Goal: Use online tool/utility: Utilize a website feature to perform a specific function

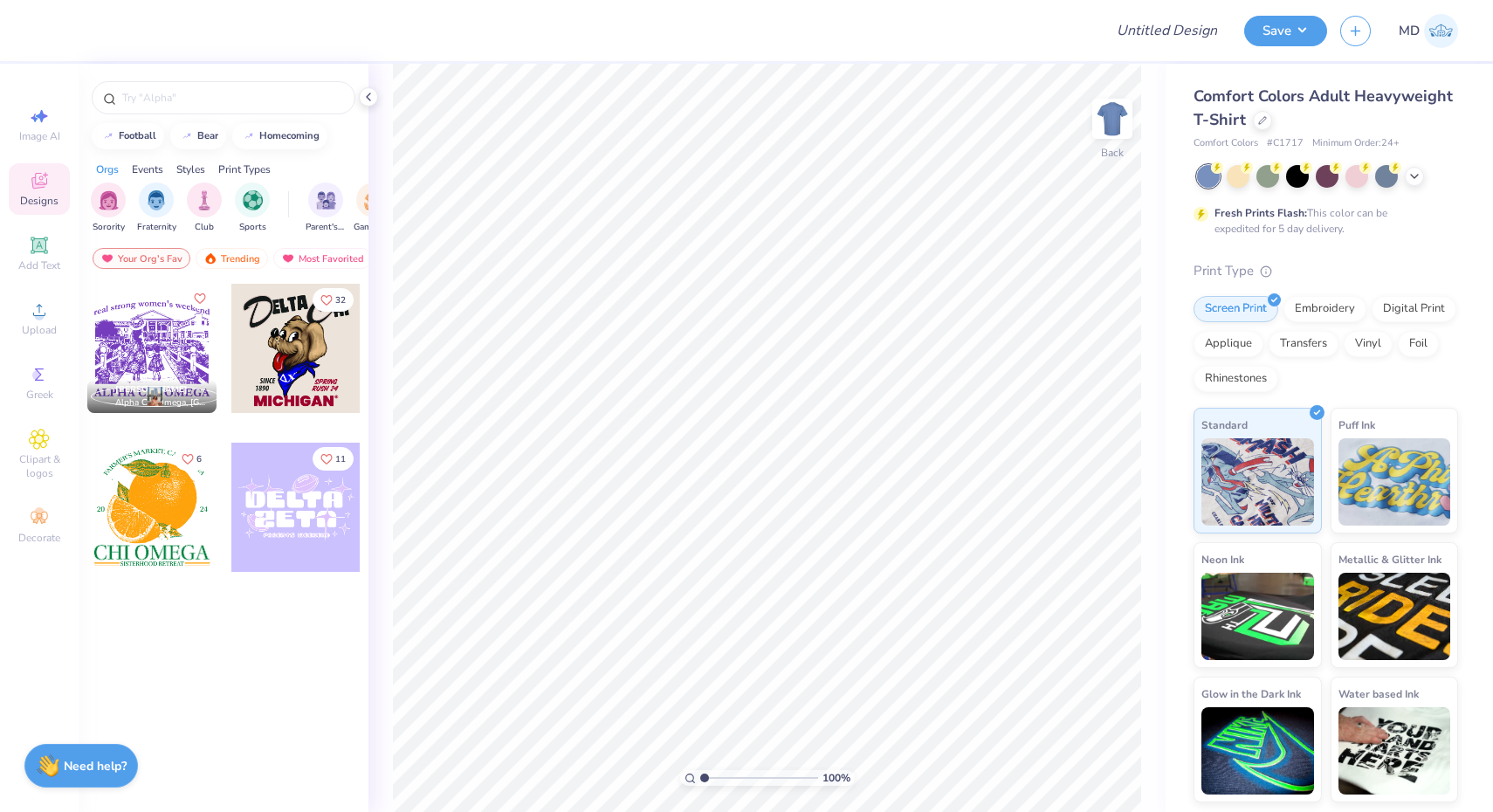
click at [1441, 360] on div "Screen Print Embroidery Digital Print Applique Transfers Vinyl Foil Rhinestones" at bounding box center [1325, 344] width 264 height 96
click at [39, 259] on span "Add Text" at bounding box center [39, 266] width 42 height 14
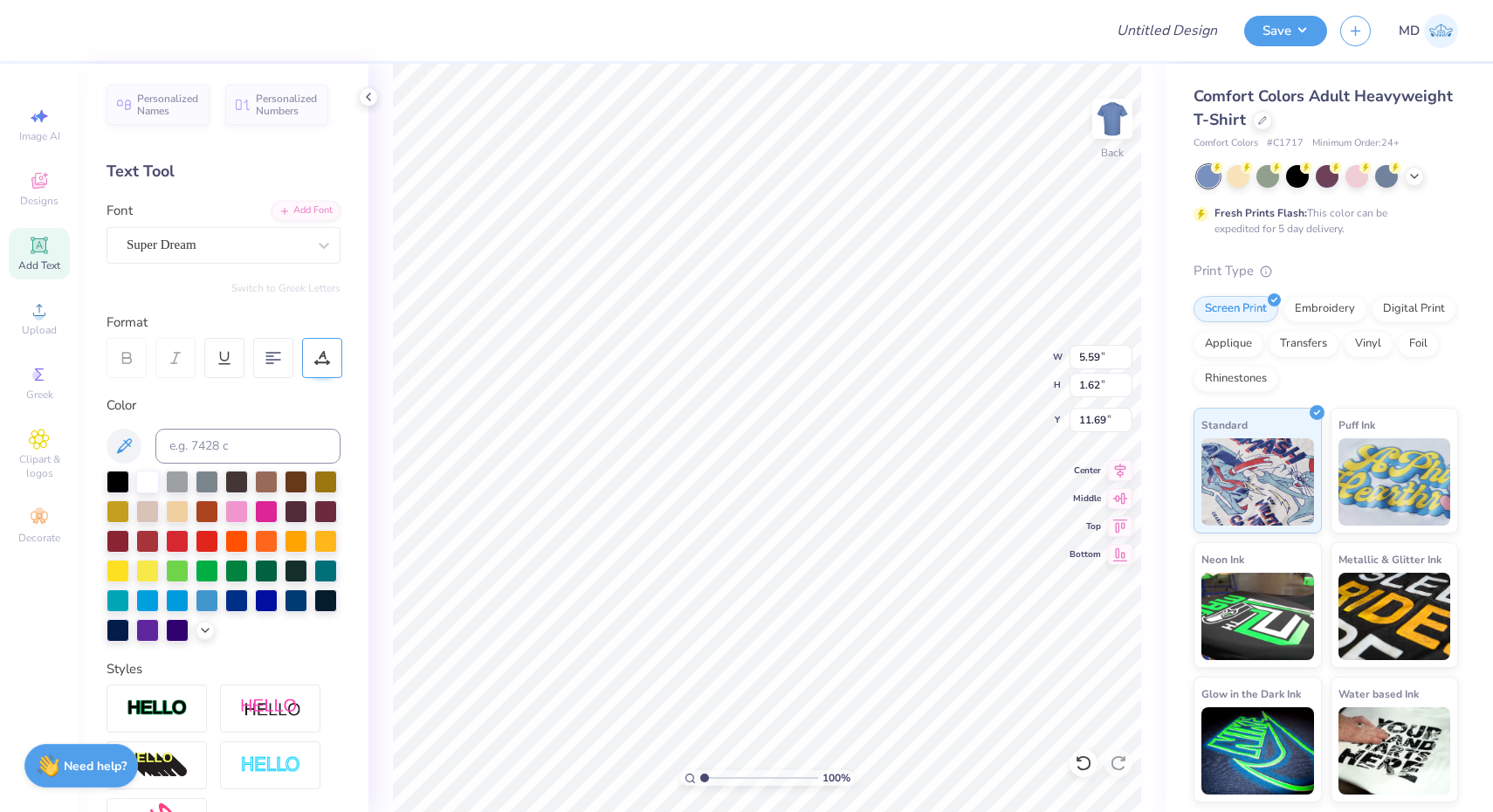
click at [314, 355] on icon at bounding box center [322, 358] width 16 height 16
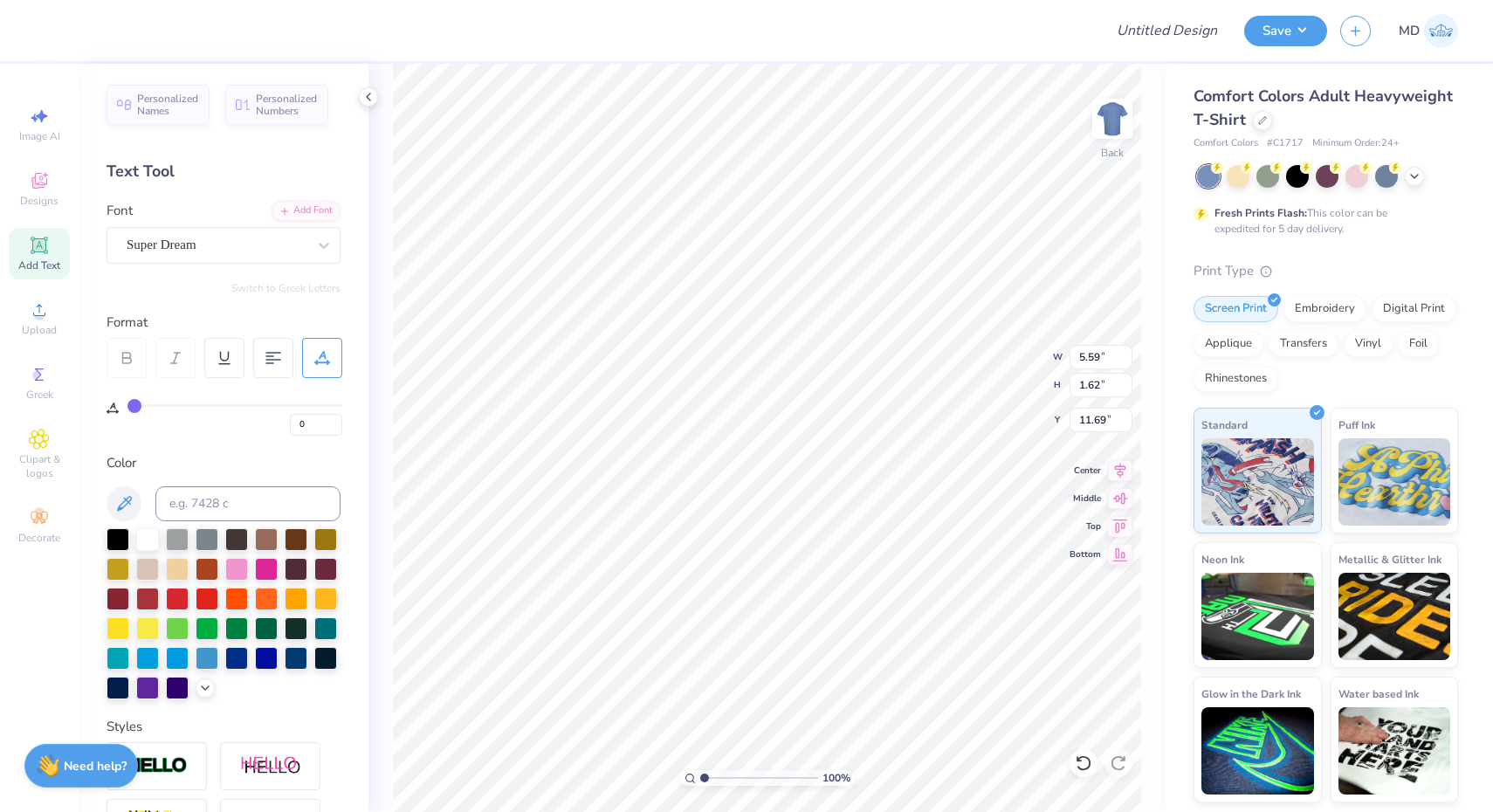
type input "2"
type input "4"
type input "5"
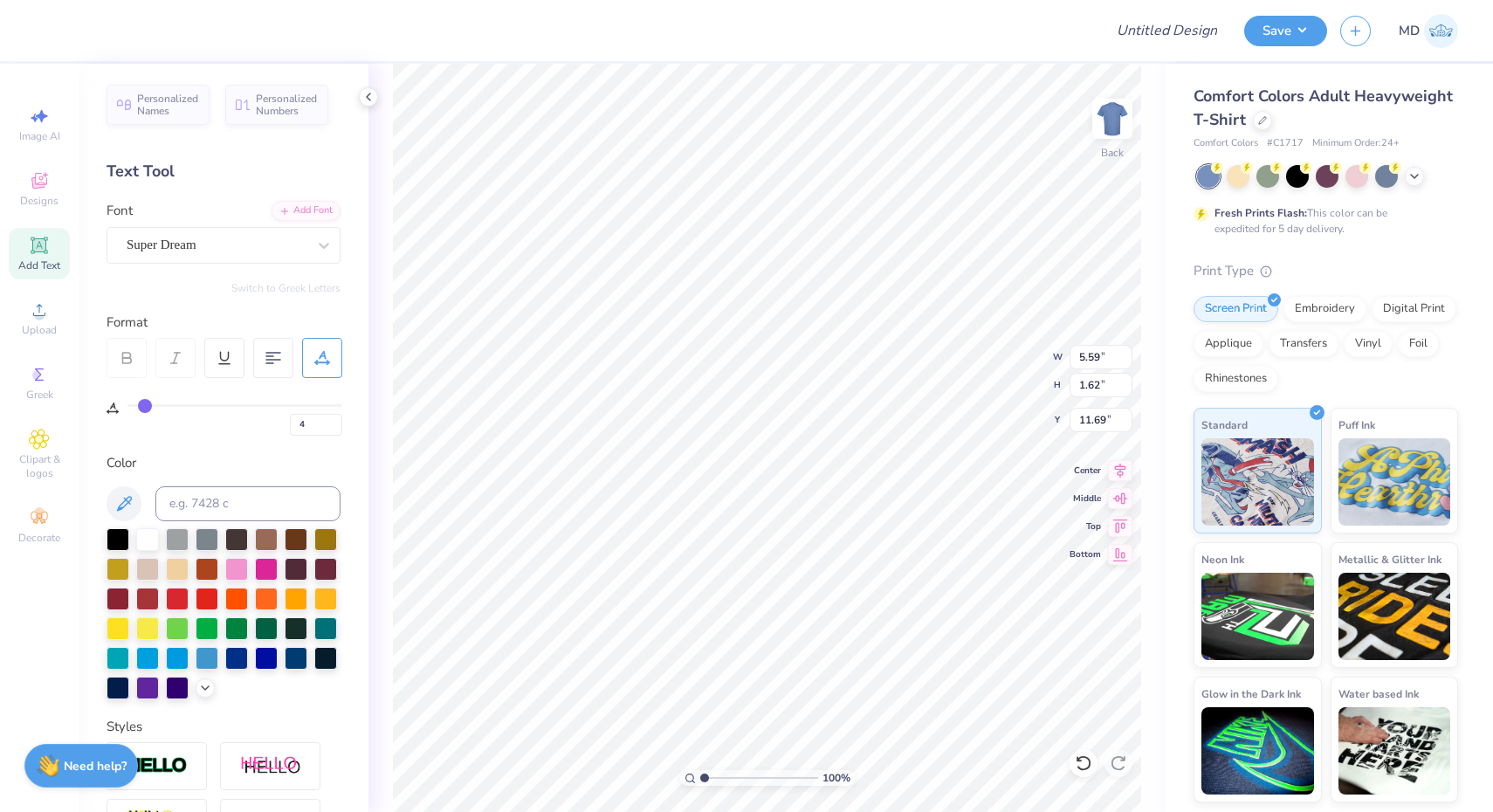
type input "5"
type input "12"
type input "14"
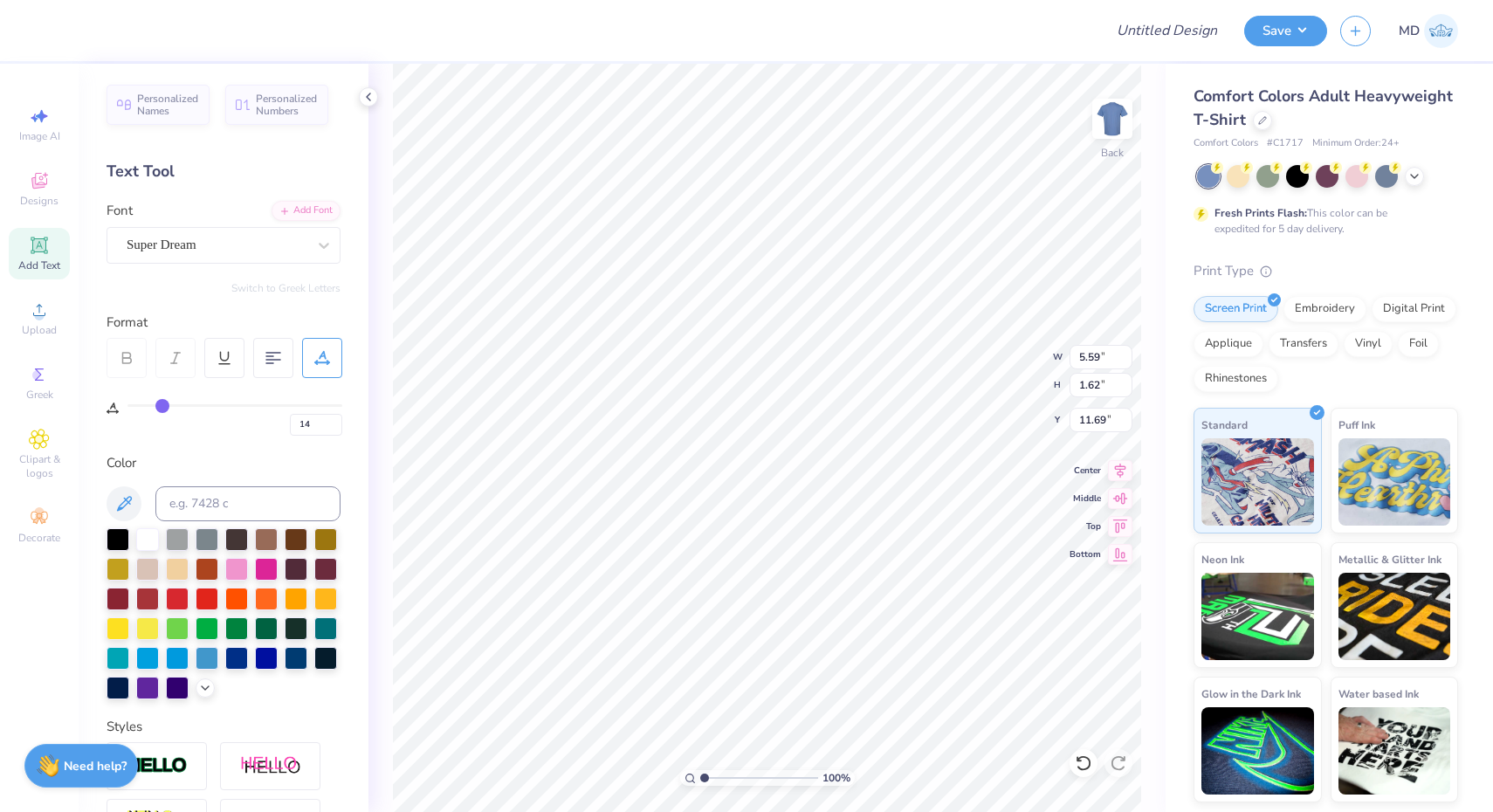
type input "22"
type input "23"
type input "28"
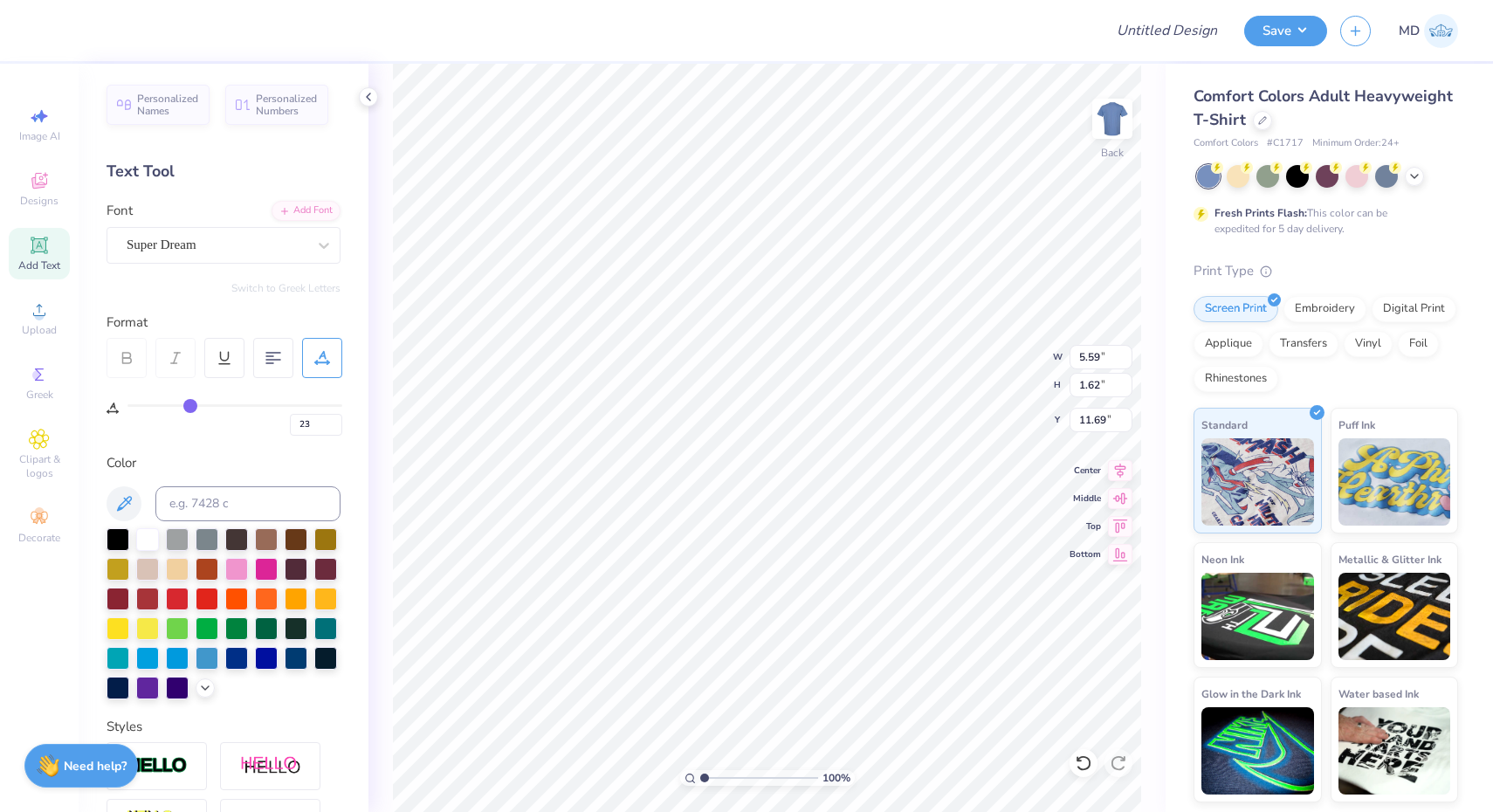
type input "28"
type input "29"
type input "30"
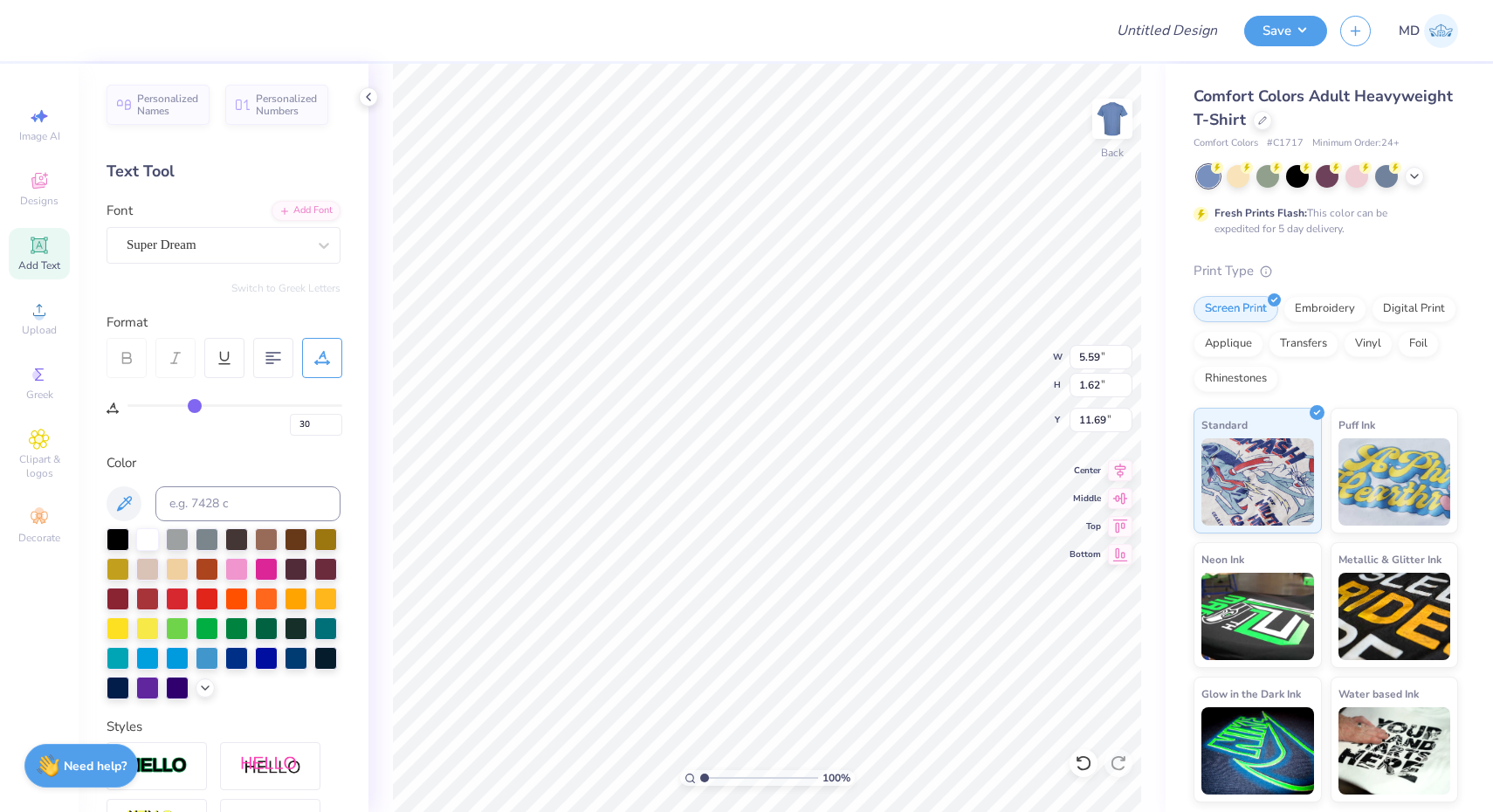
type input "31"
type input "34"
type input "35"
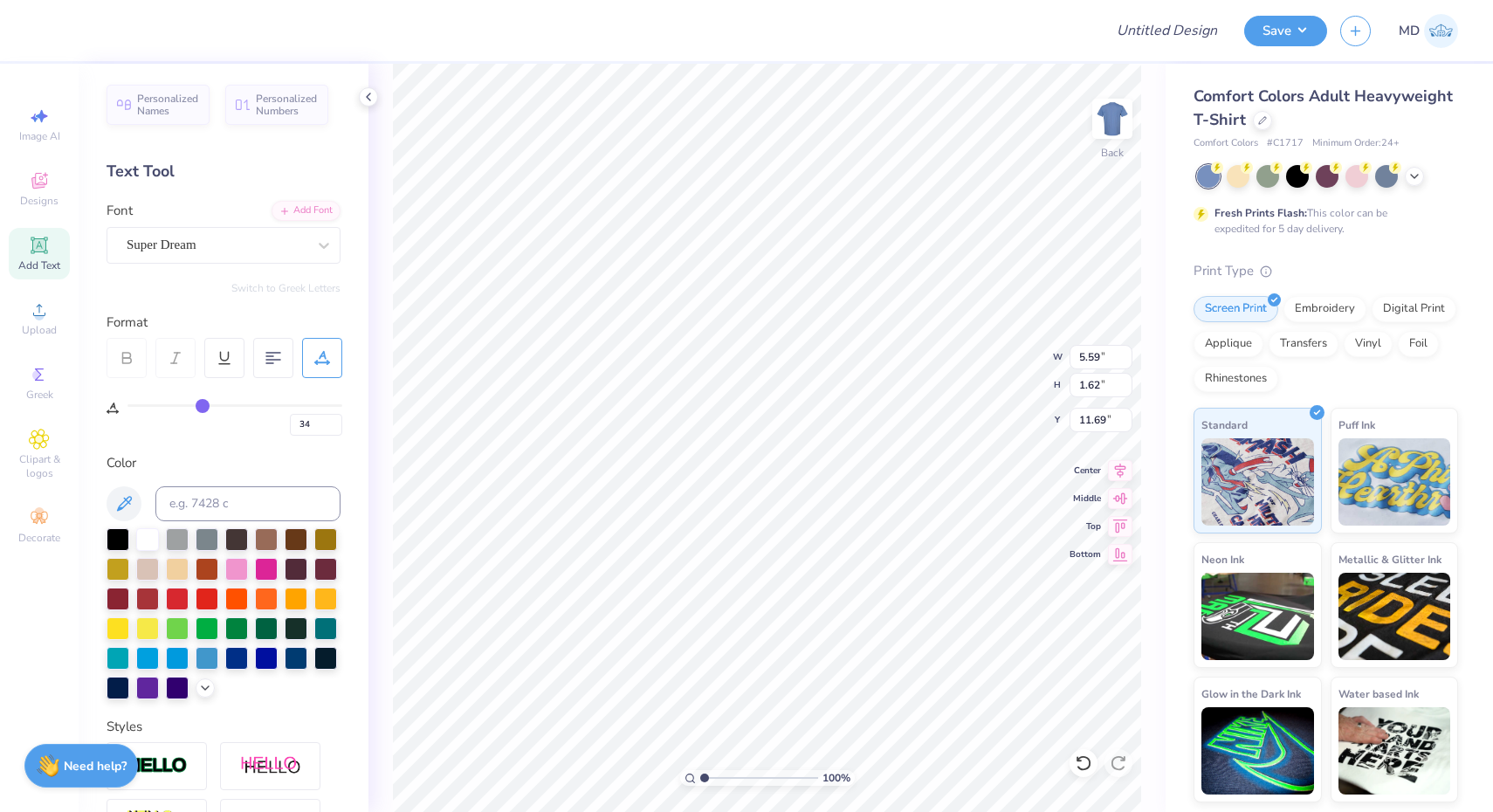
type input "35"
type input "38"
type input "41"
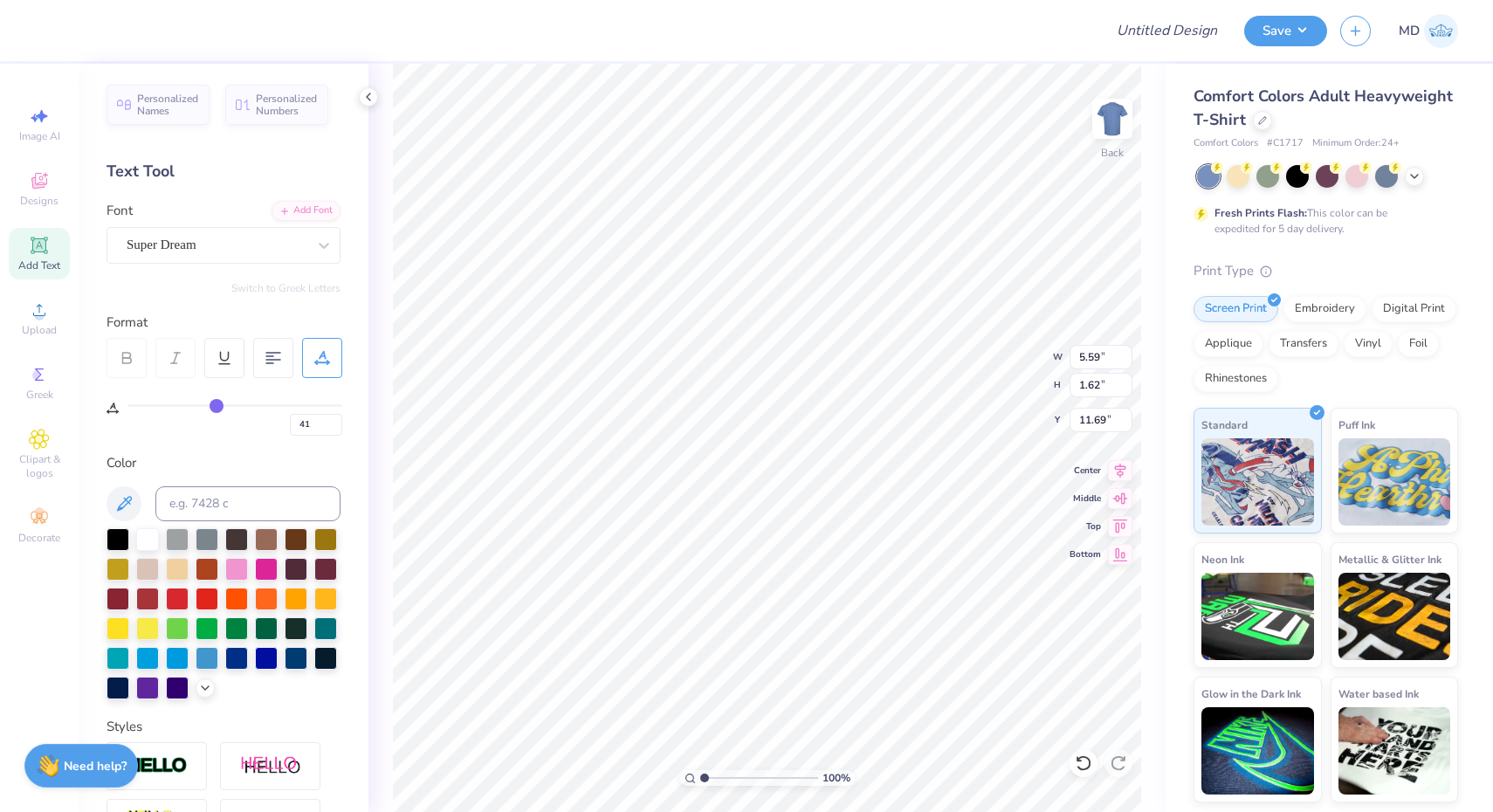
type input "42"
type input "46"
type input "48"
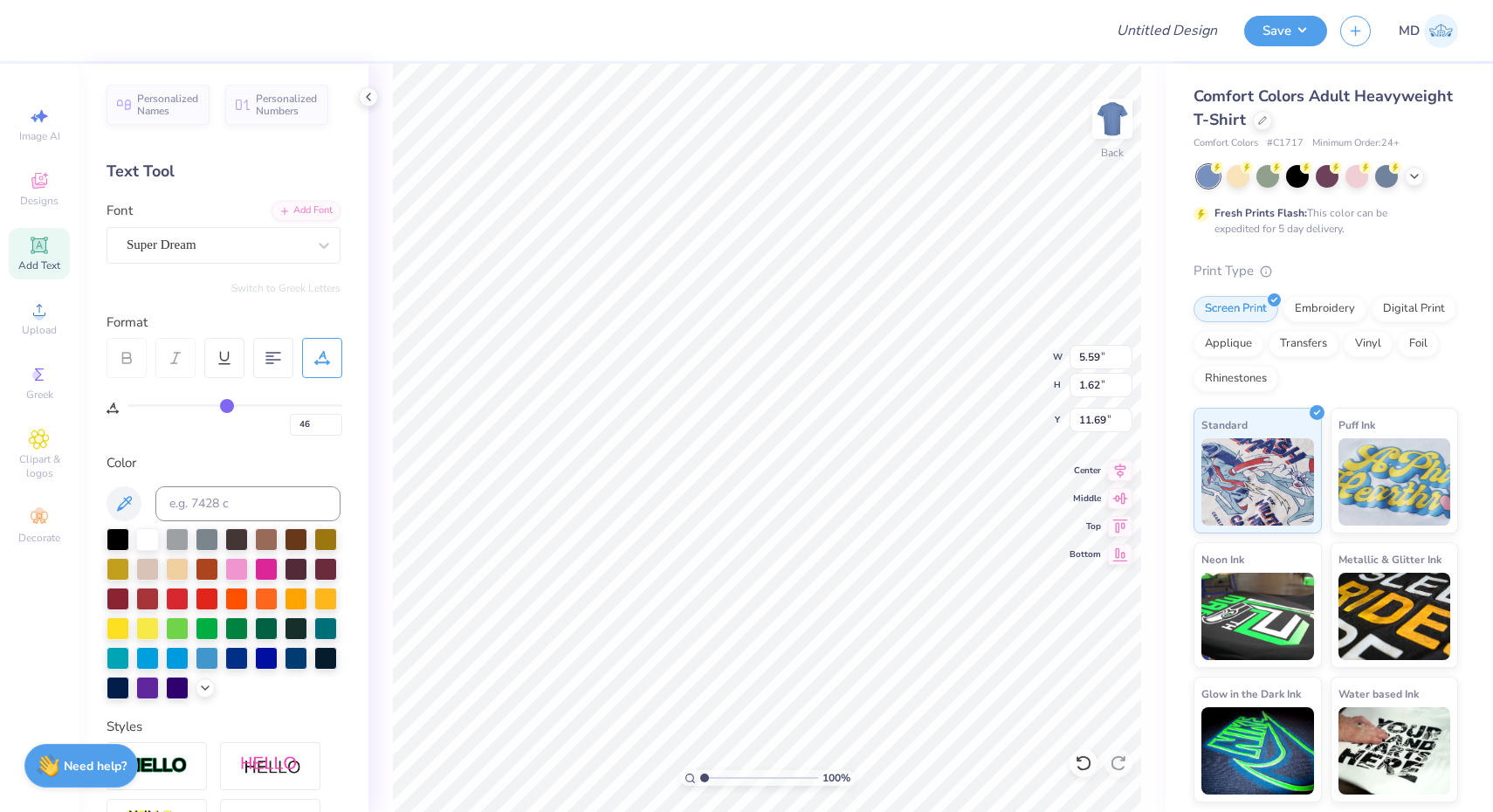
type input "48"
type input "49"
type input "50"
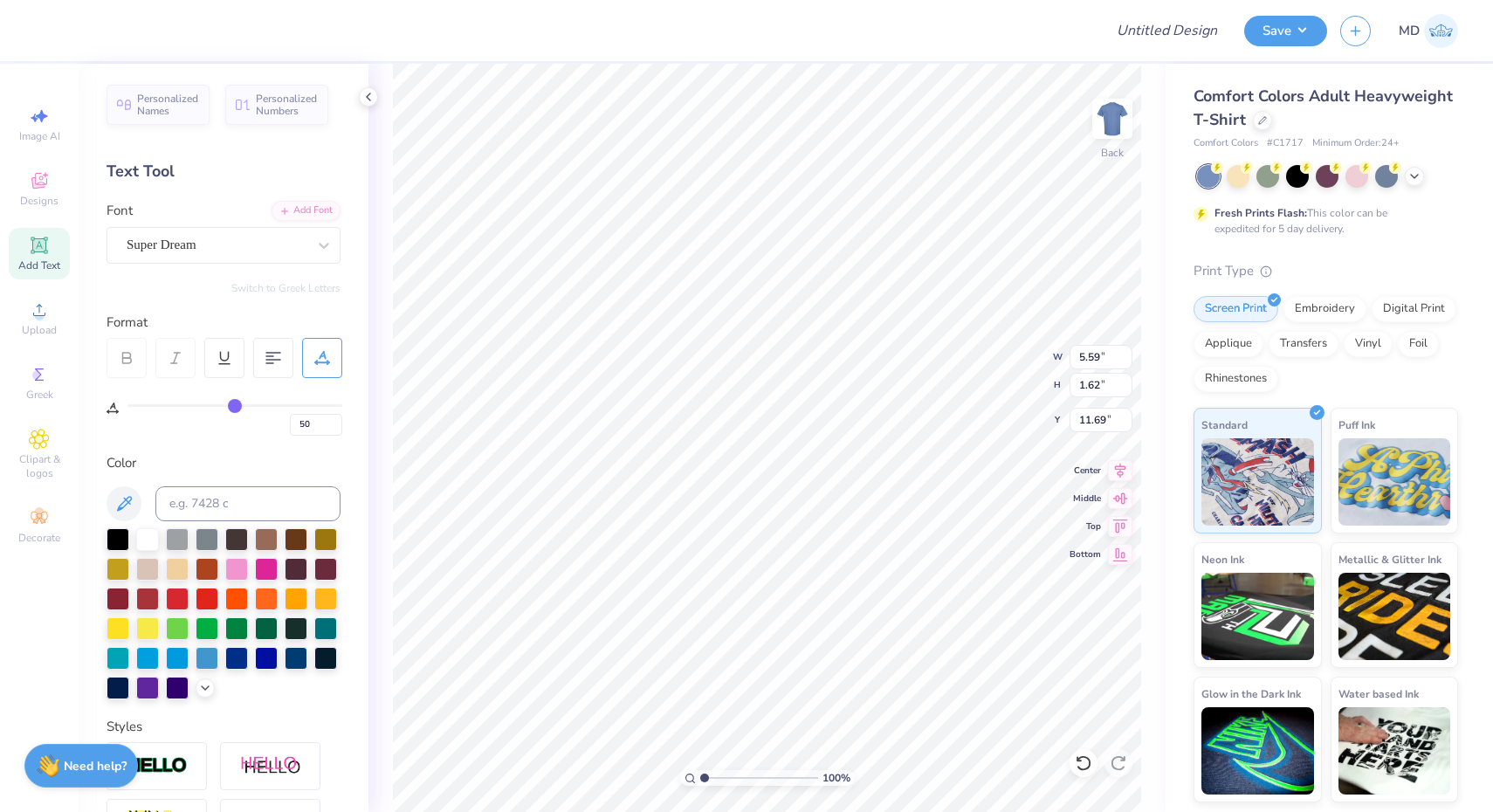
drag, startPoint x: 138, startPoint y: 402, endPoint x: 236, endPoint y: 405, distance: 98.0
type input "50"
click at [236, 405] on input "range" at bounding box center [235, 405] width 215 height 3
type input "9.06"
type input "49"
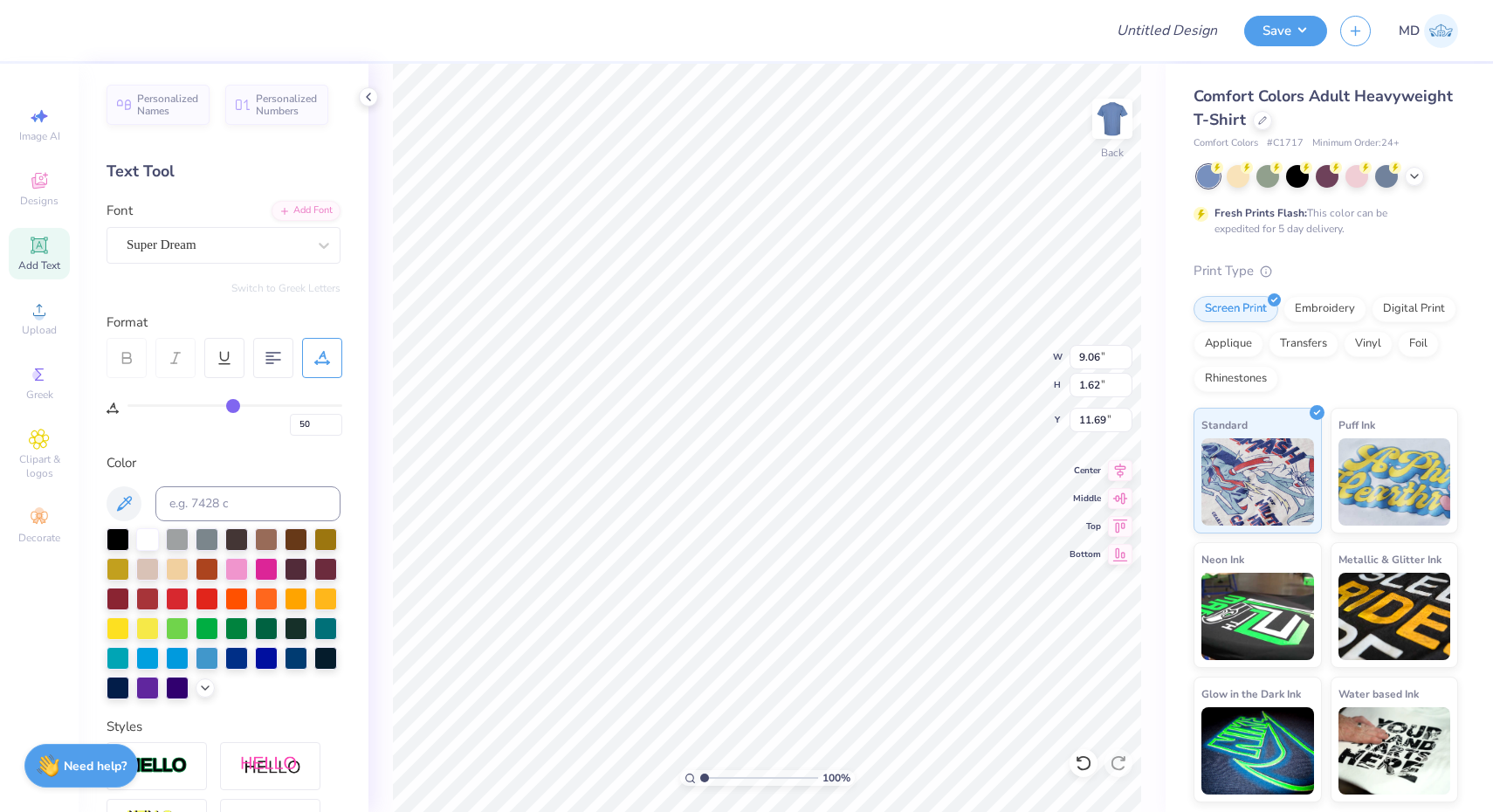
type input "49"
type input "47"
type input "43"
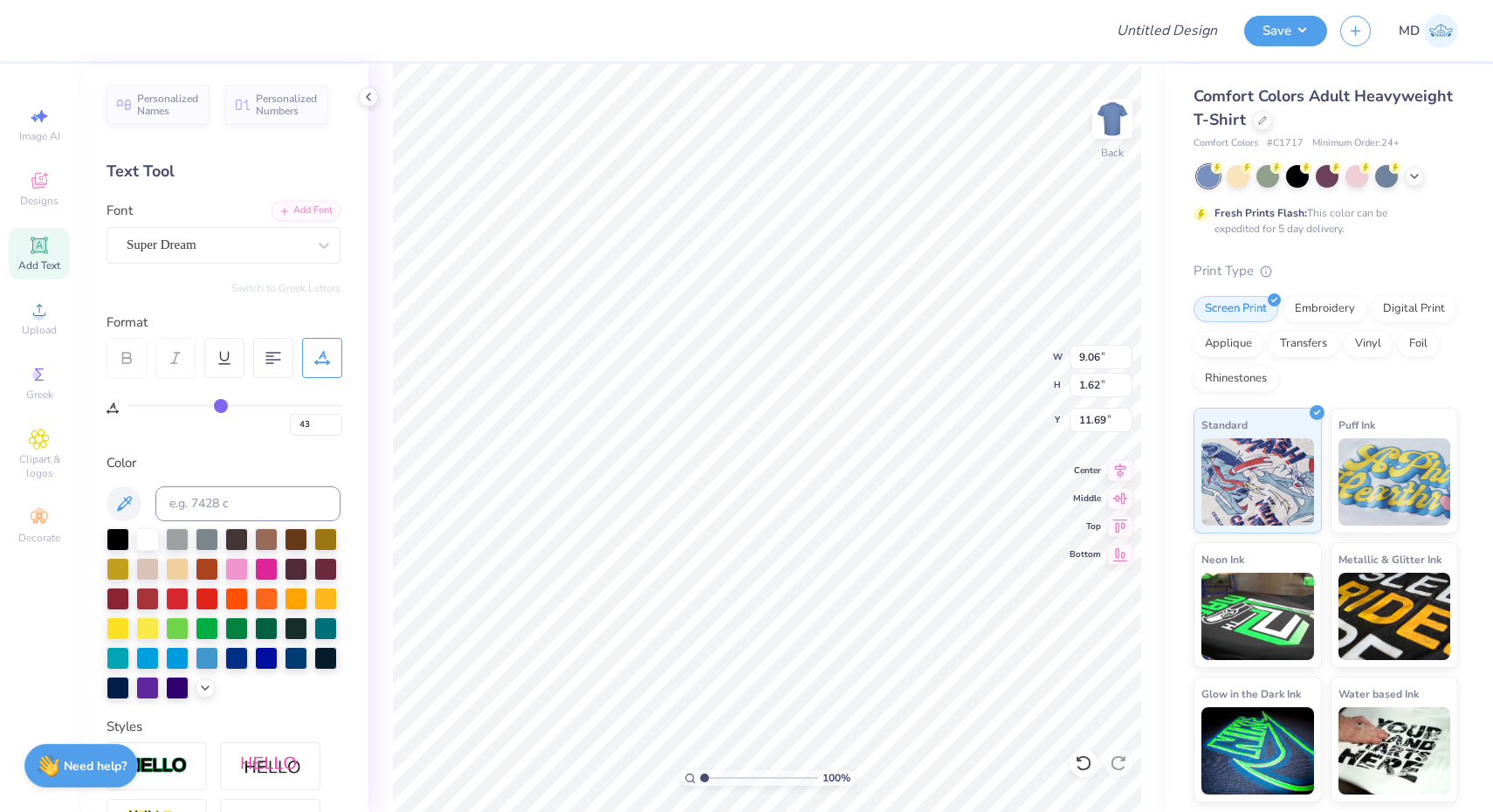
type input "42"
type input "40"
type input "39"
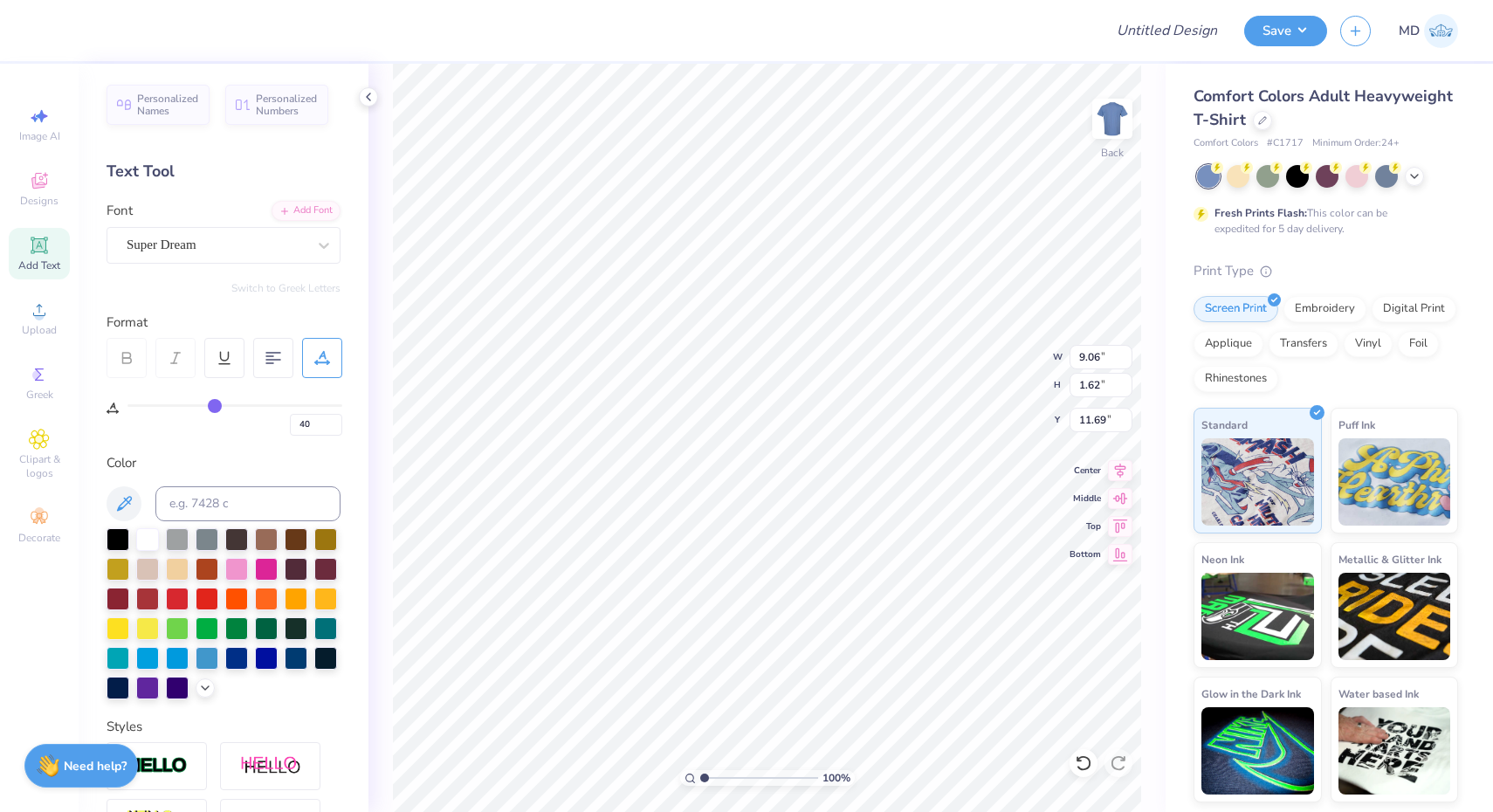
type input "39"
drag, startPoint x: 236, startPoint y: 405, endPoint x: 212, endPoint y: 405, distance: 24.0
type input "39"
click at [212, 405] on input "range" at bounding box center [235, 405] width 215 height 3
type input "8.30"
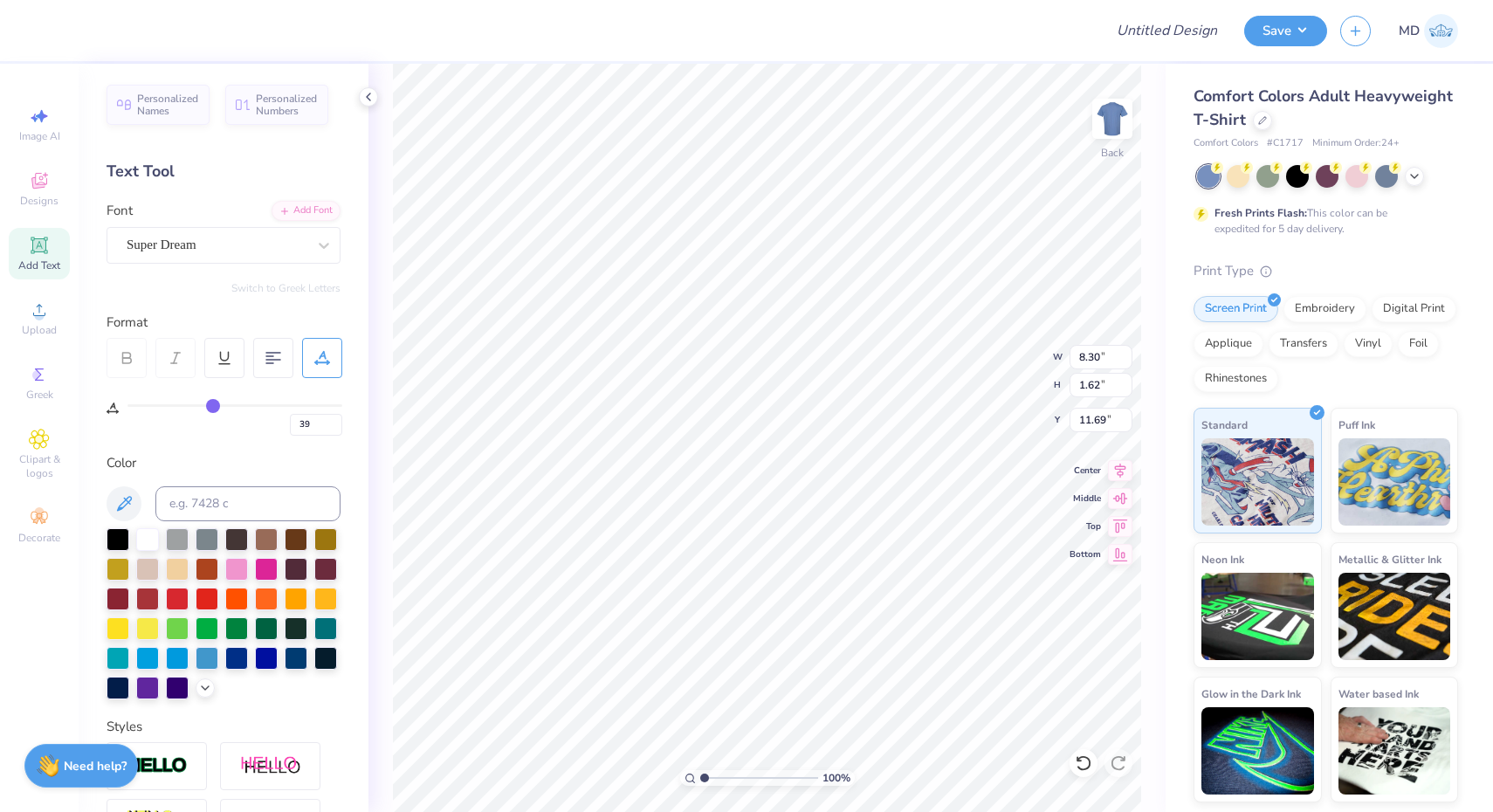
type input "38"
type input "36"
type input "31"
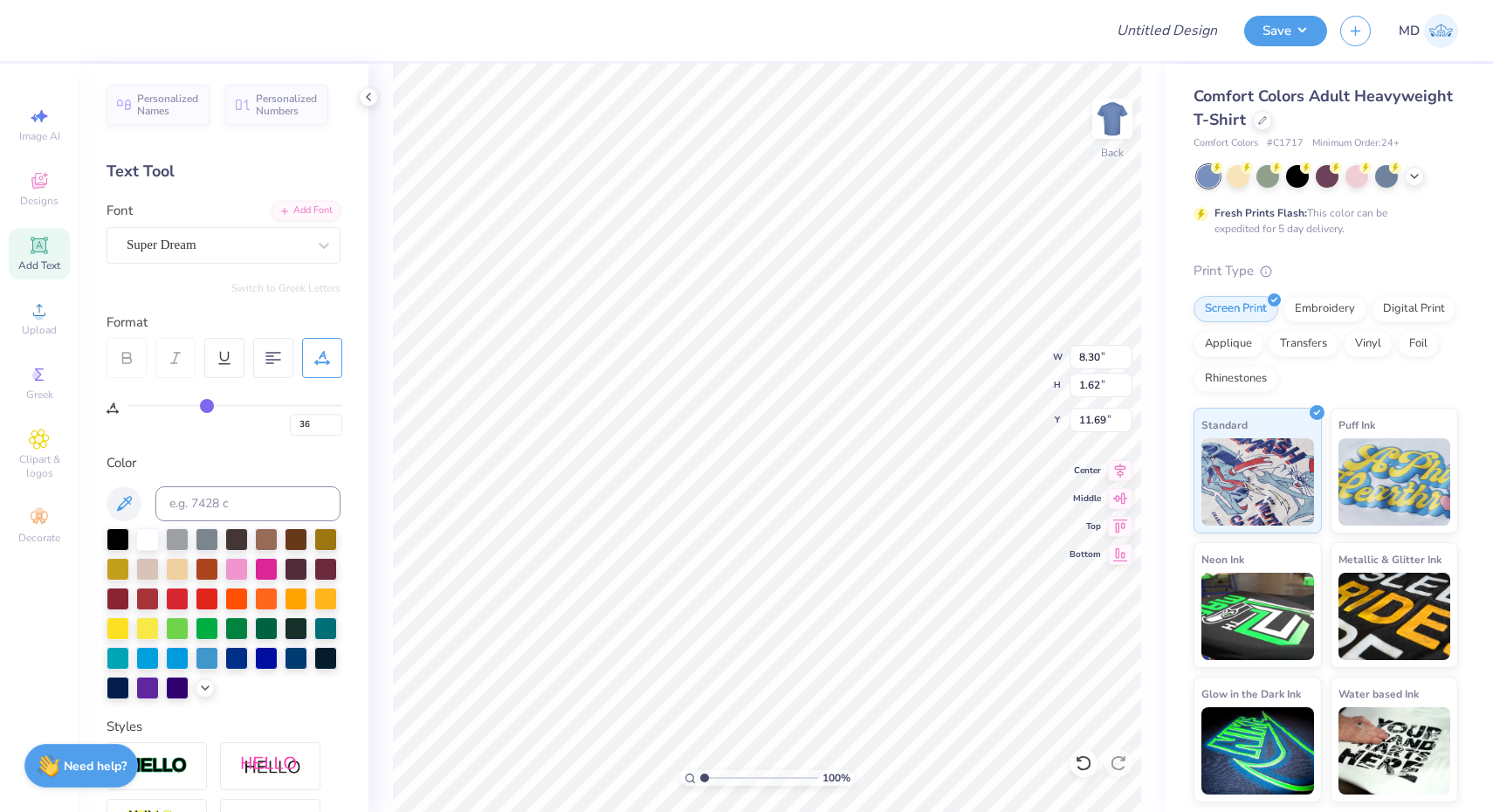
type input "31"
type input "25"
type input "9"
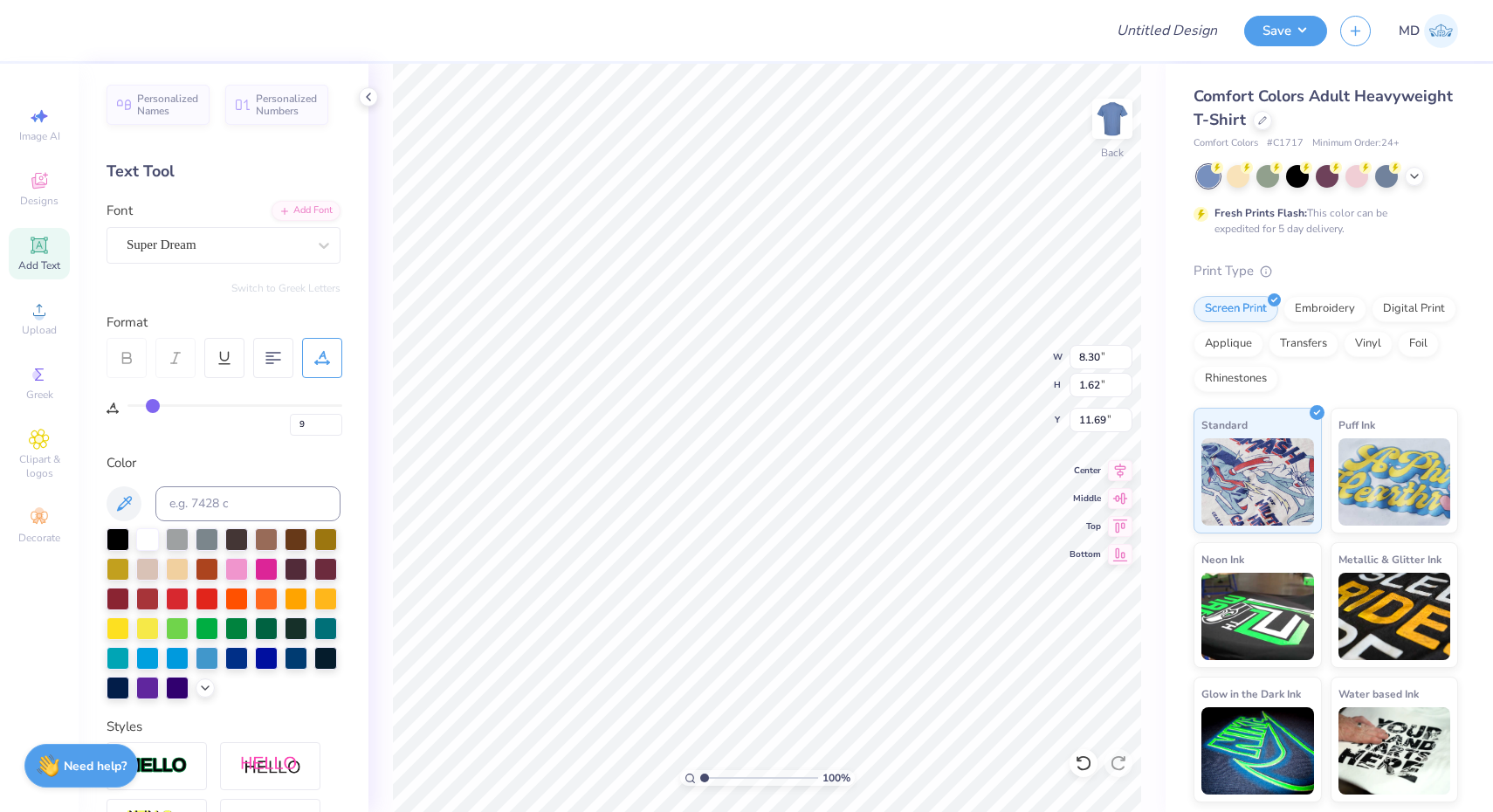
type input "3"
type input "0"
drag, startPoint x: 212, startPoint y: 405, endPoint x: 111, endPoint y: 405, distance: 101.0
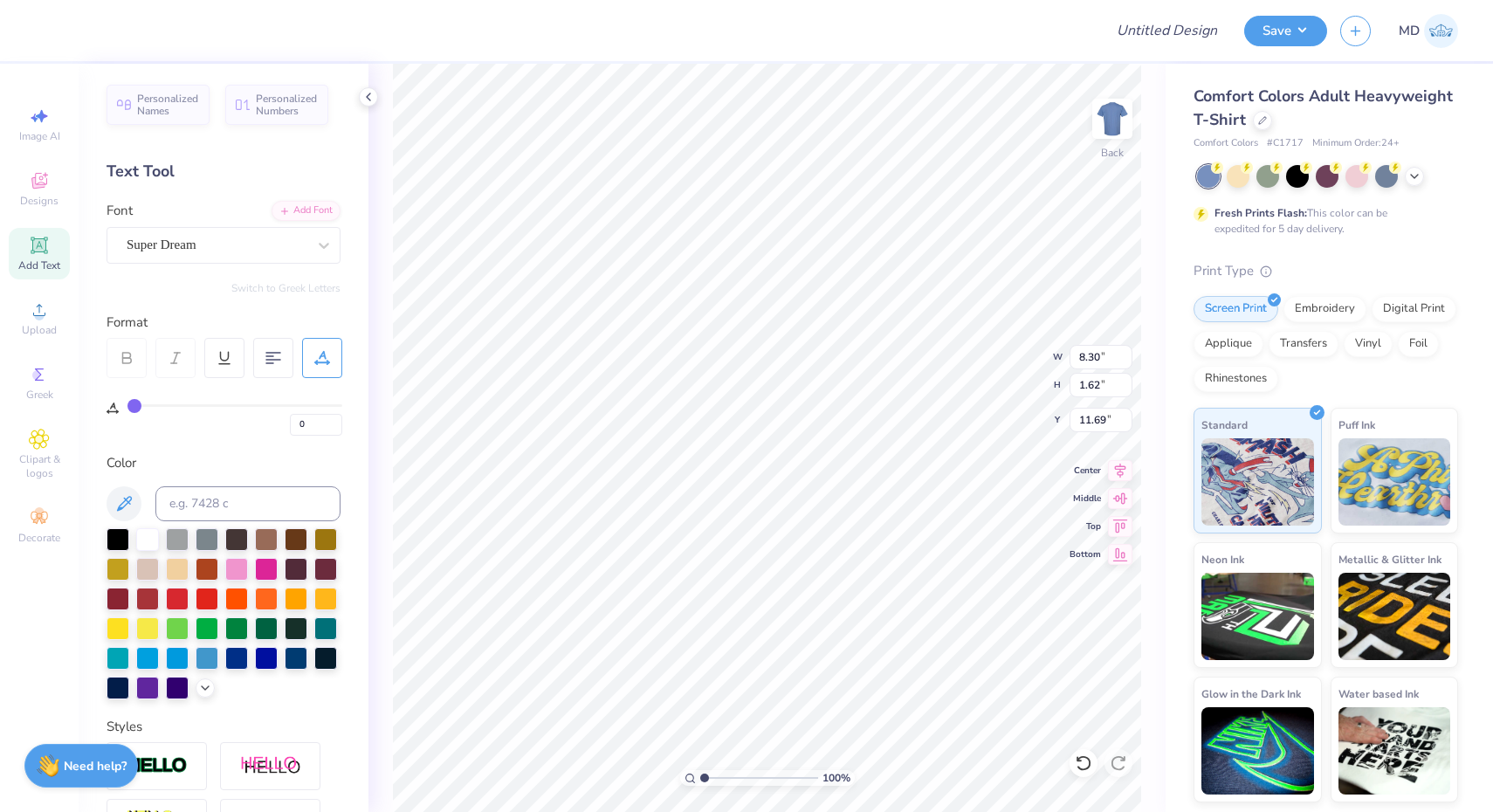
type input "0"
click at [128, 405] on input "range" at bounding box center [235, 405] width 215 height 3
type input "5.59"
type input "1"
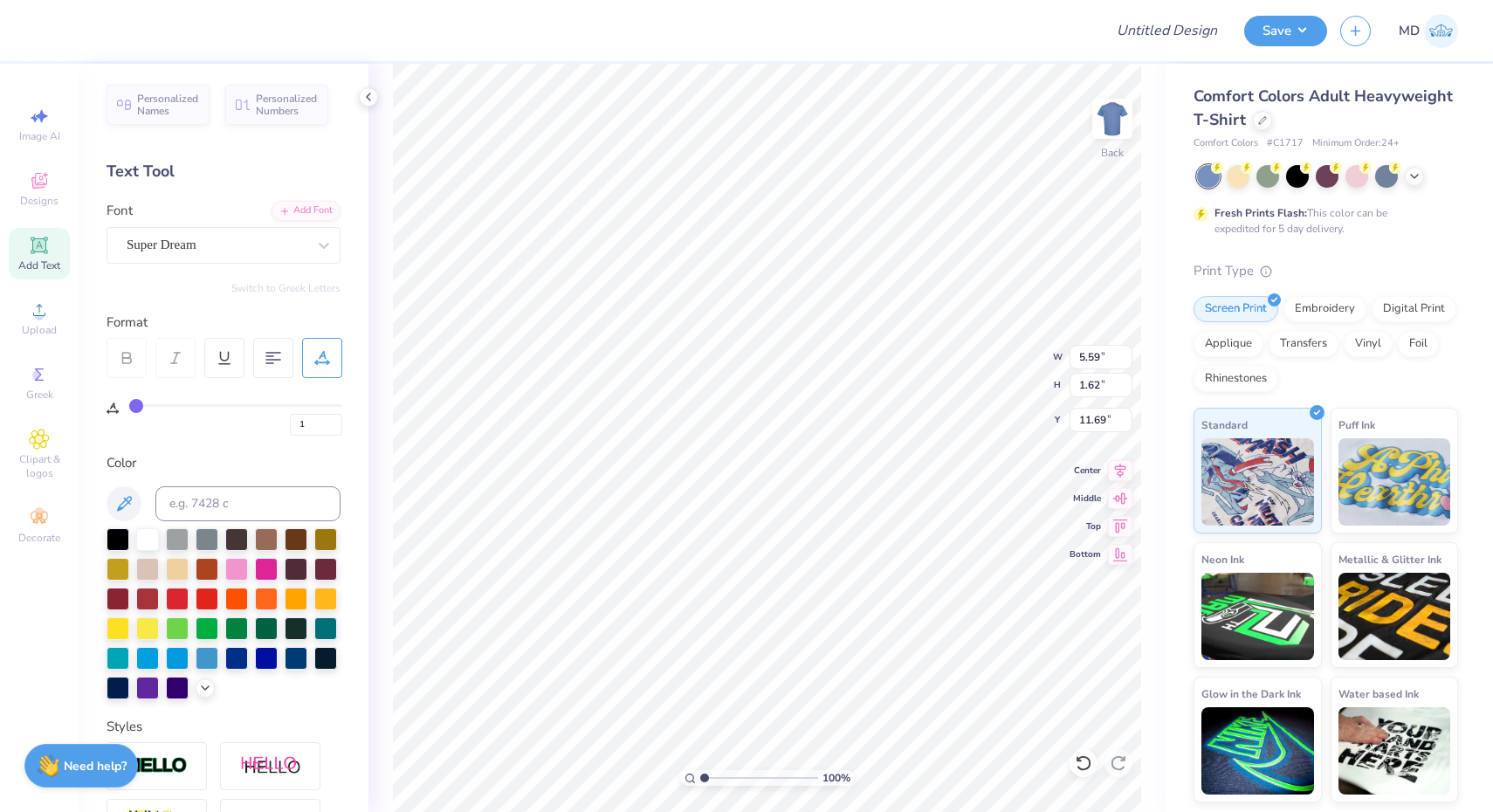
type input "2"
type input "4"
type input "5"
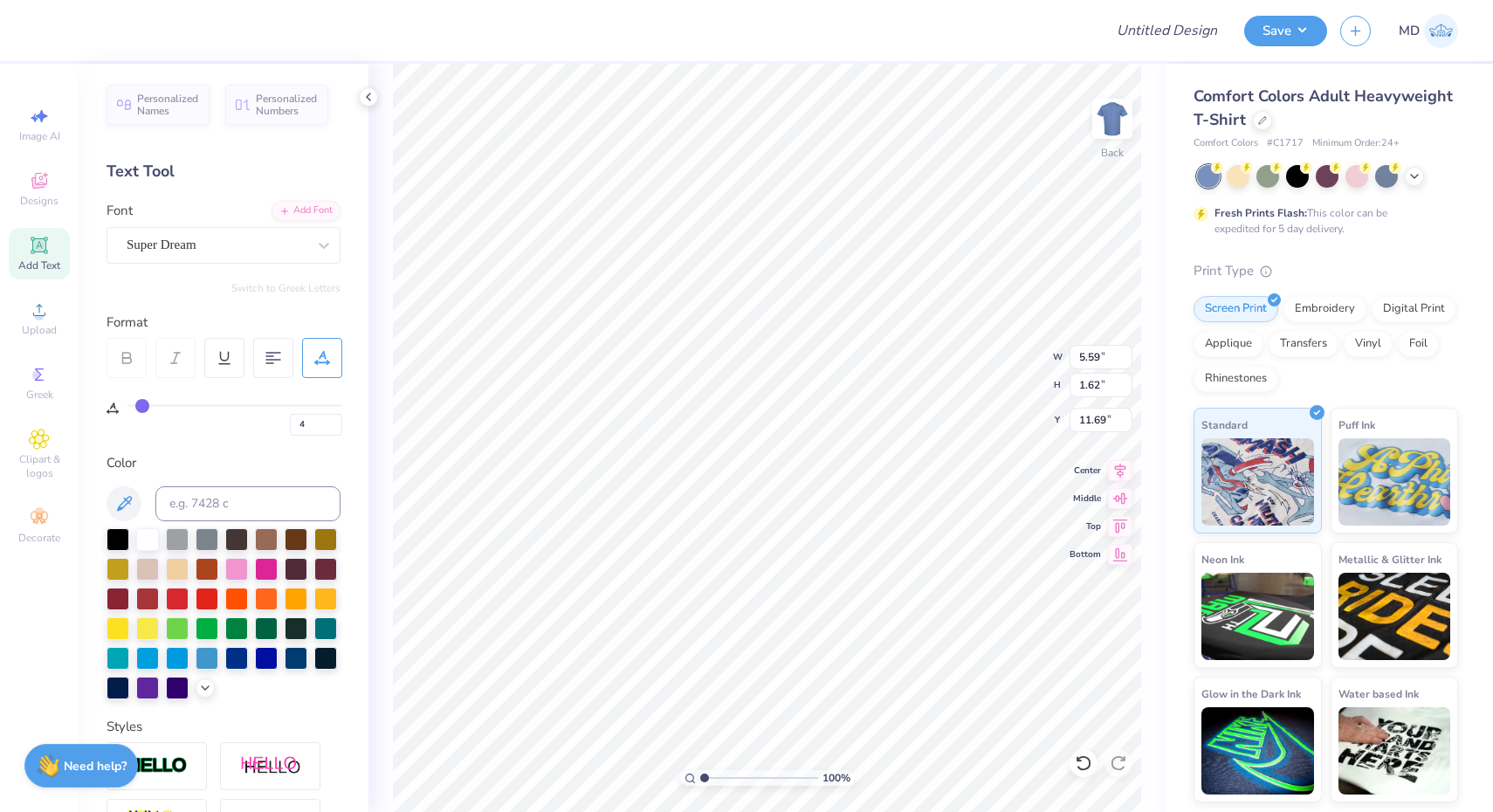
type input "5"
type input "11"
type input "13"
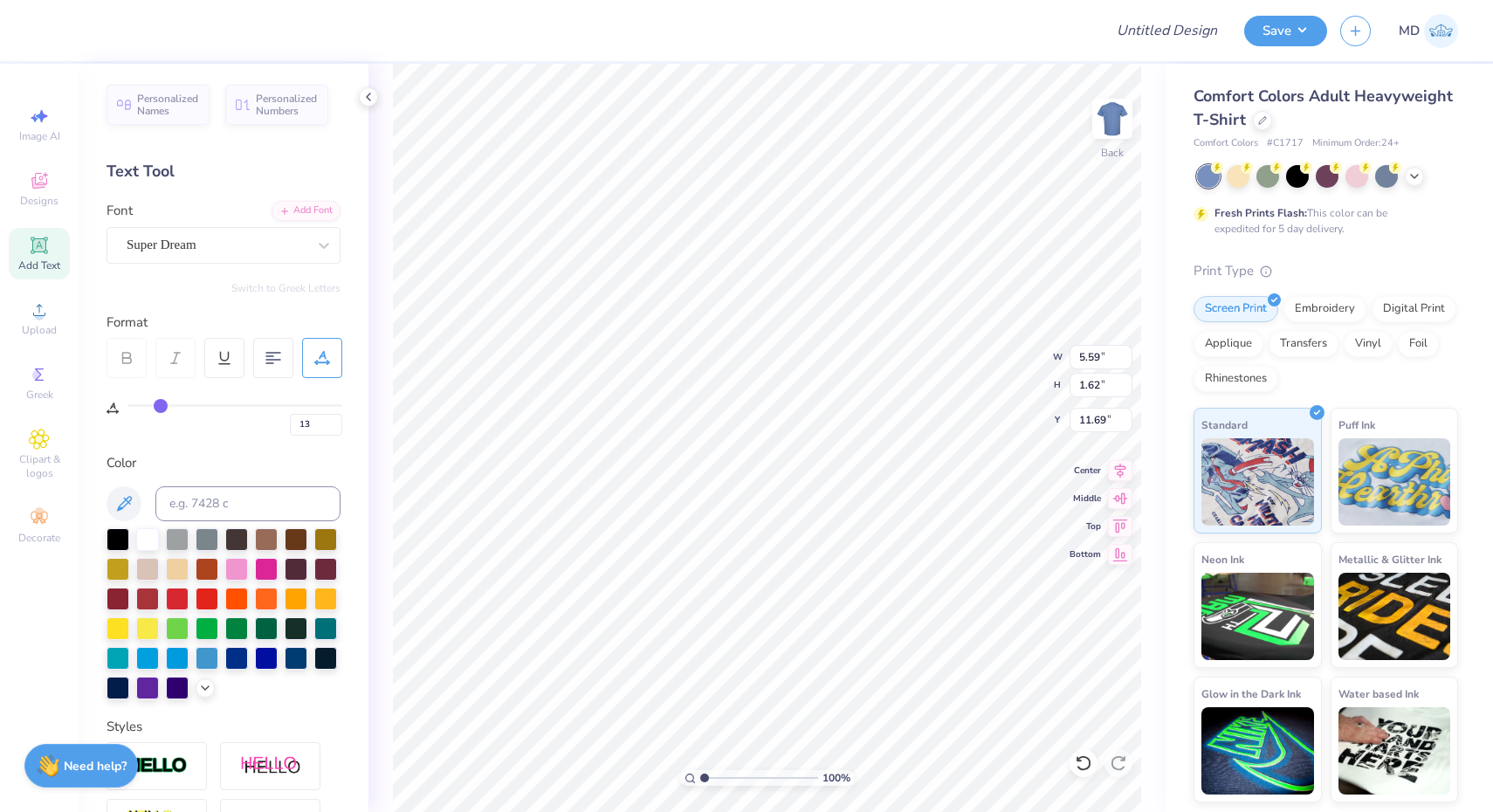
type input "20"
type input "21"
type input "23"
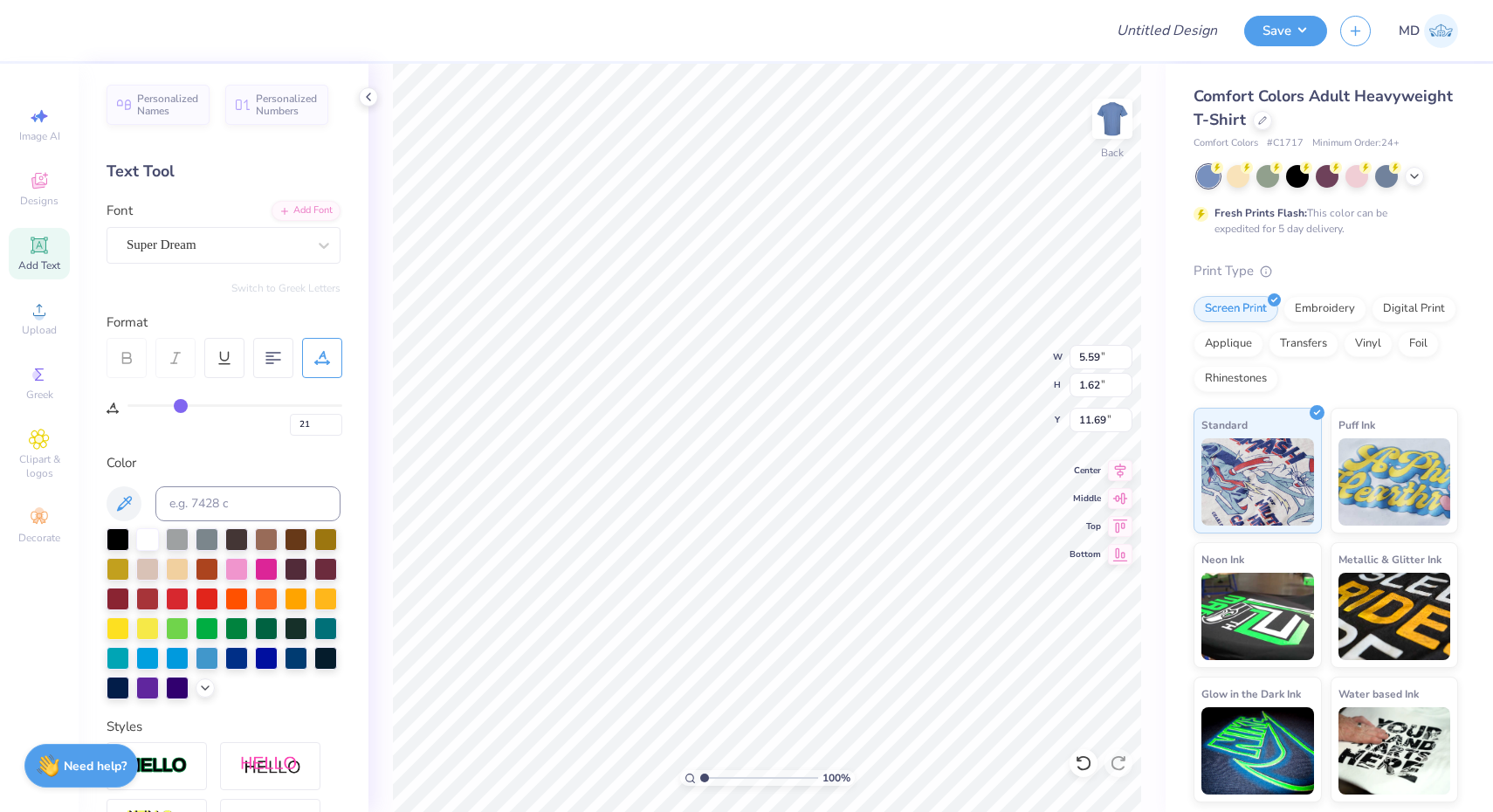
type input "23"
type input "25"
type input "27"
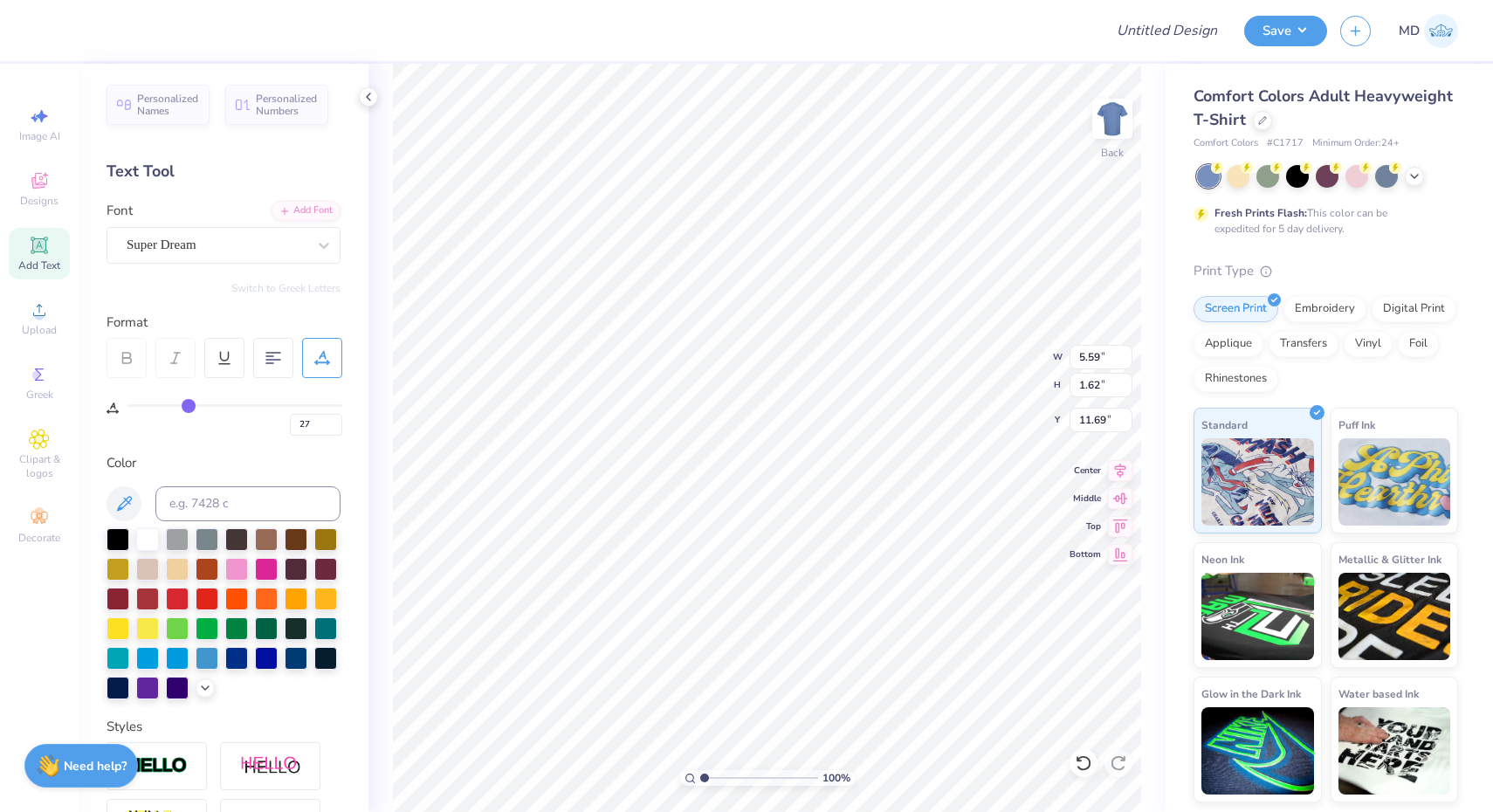
type input "28"
type input "30"
type input "31"
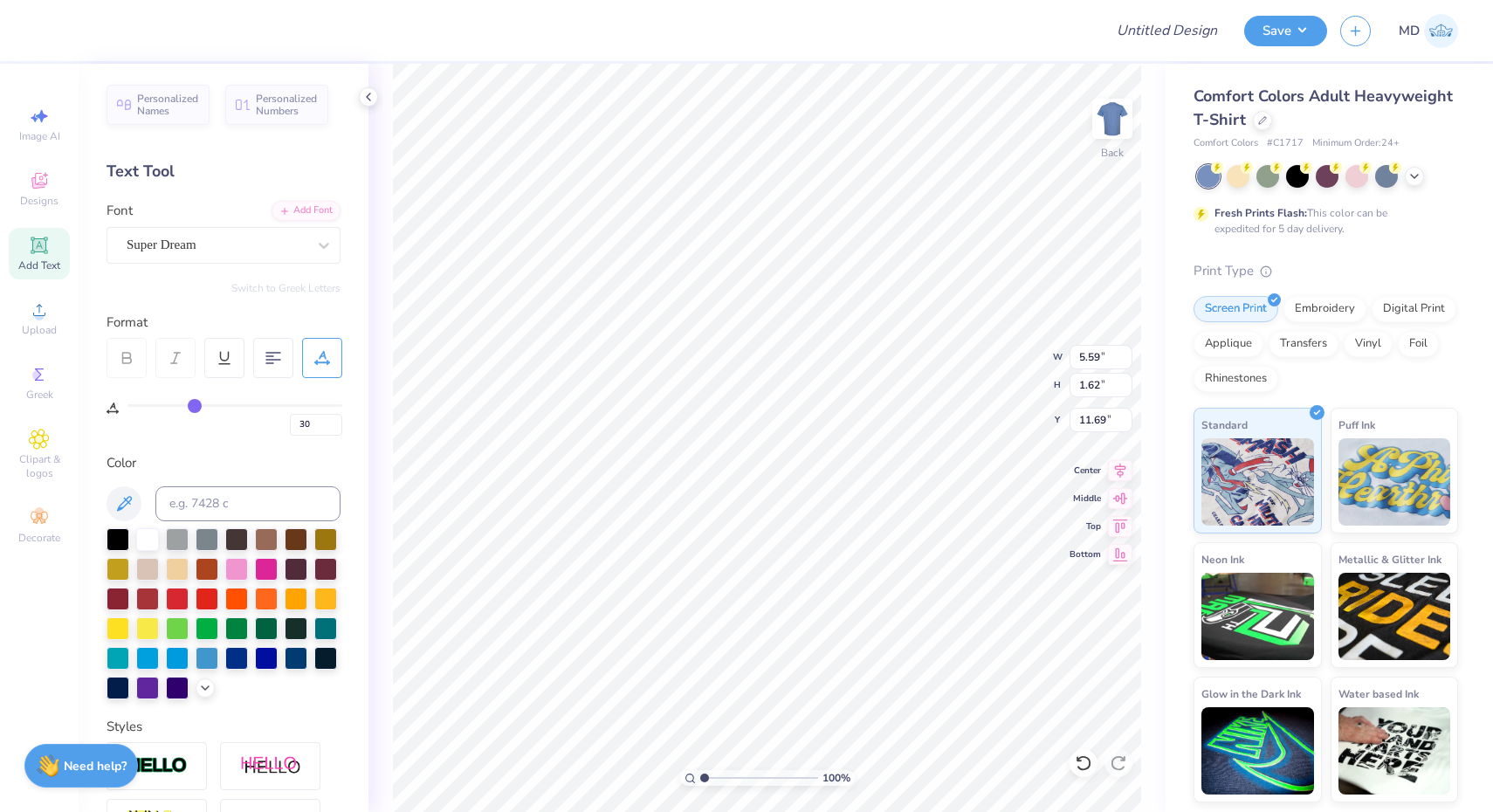
type input "31"
type input "37"
type input "45"
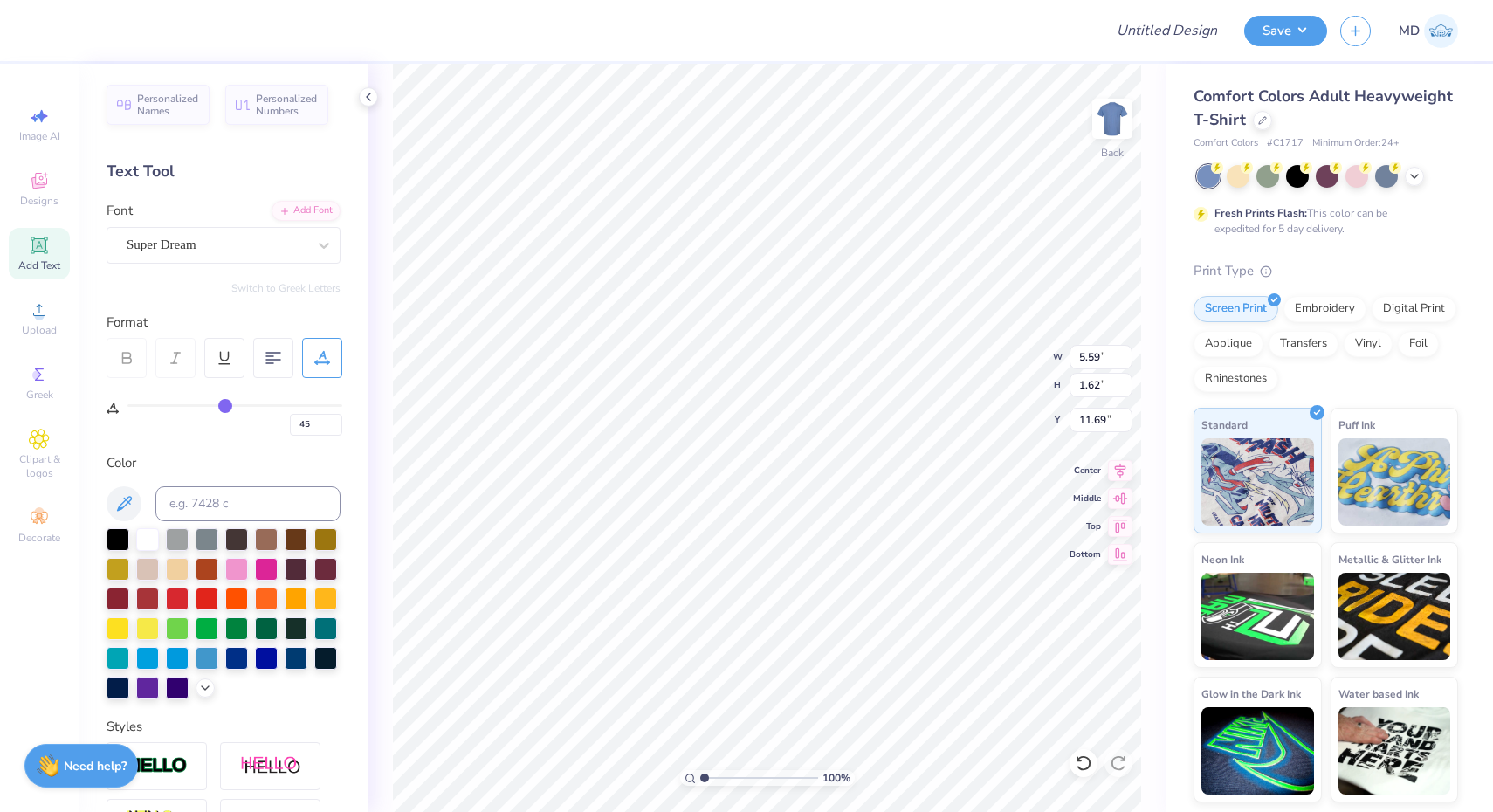
type input "51"
type input "57"
type input "65"
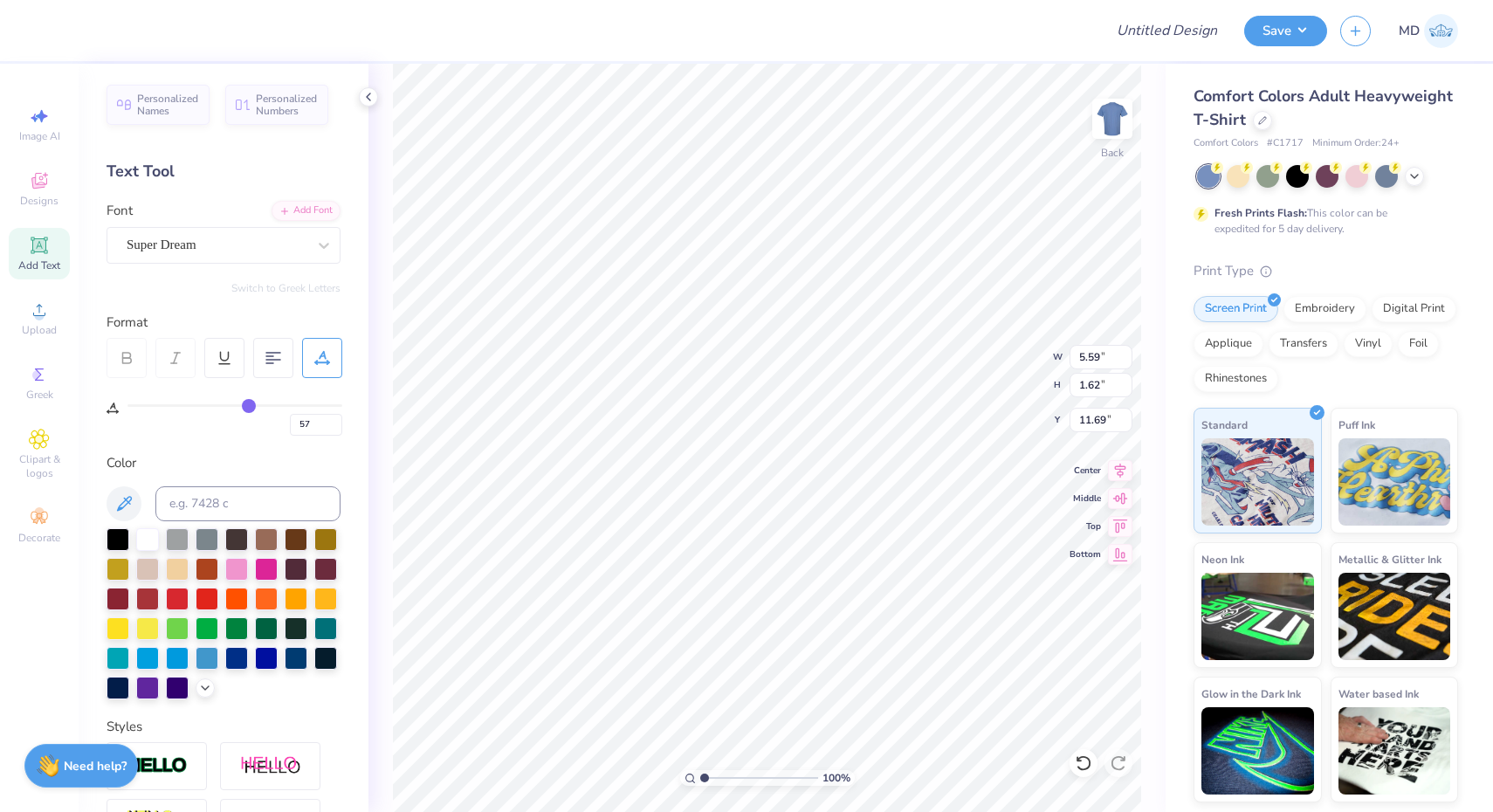
type input "65"
type input "70"
type input "78"
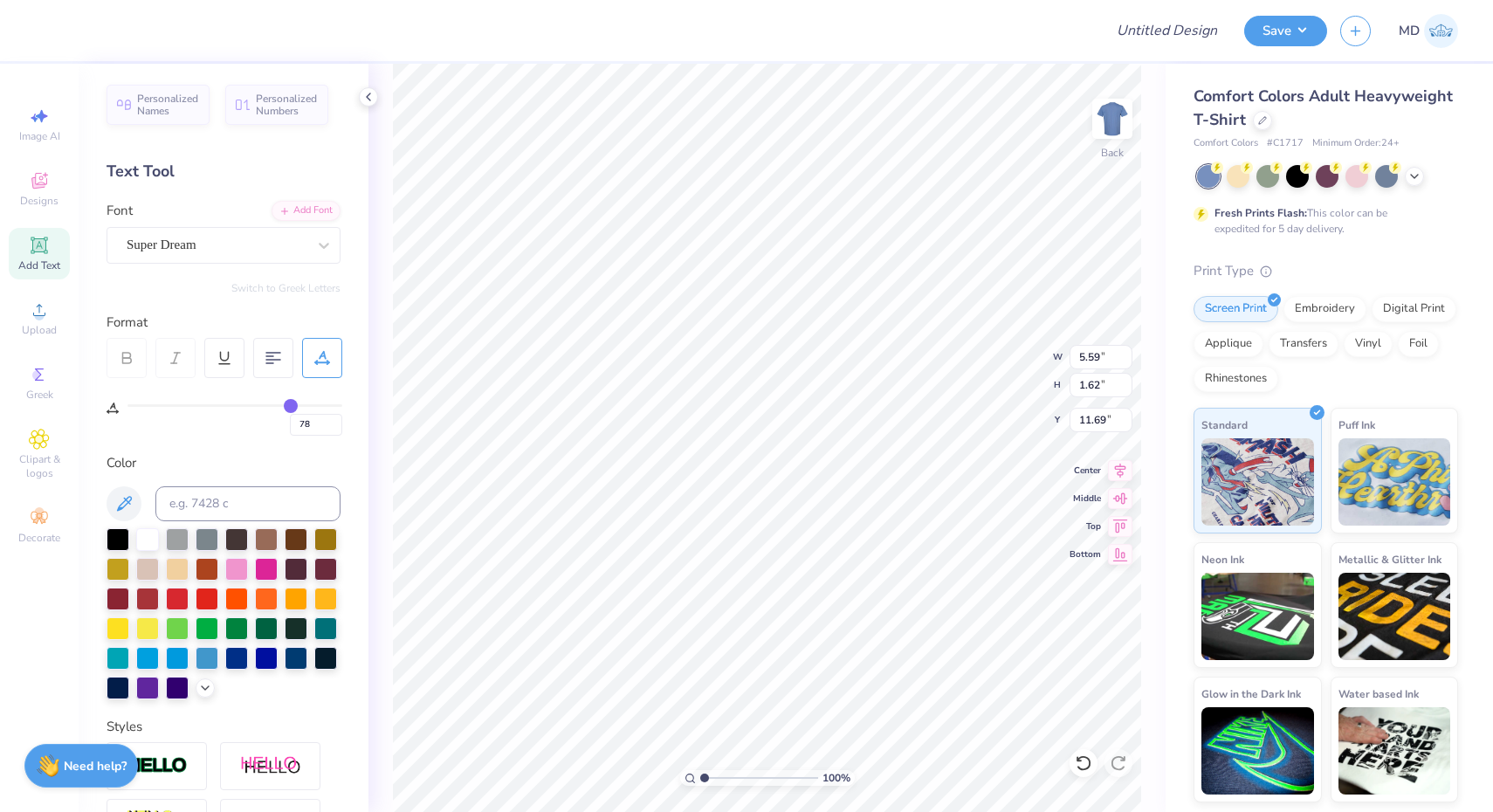
type input "80"
type input "89"
type input "94"
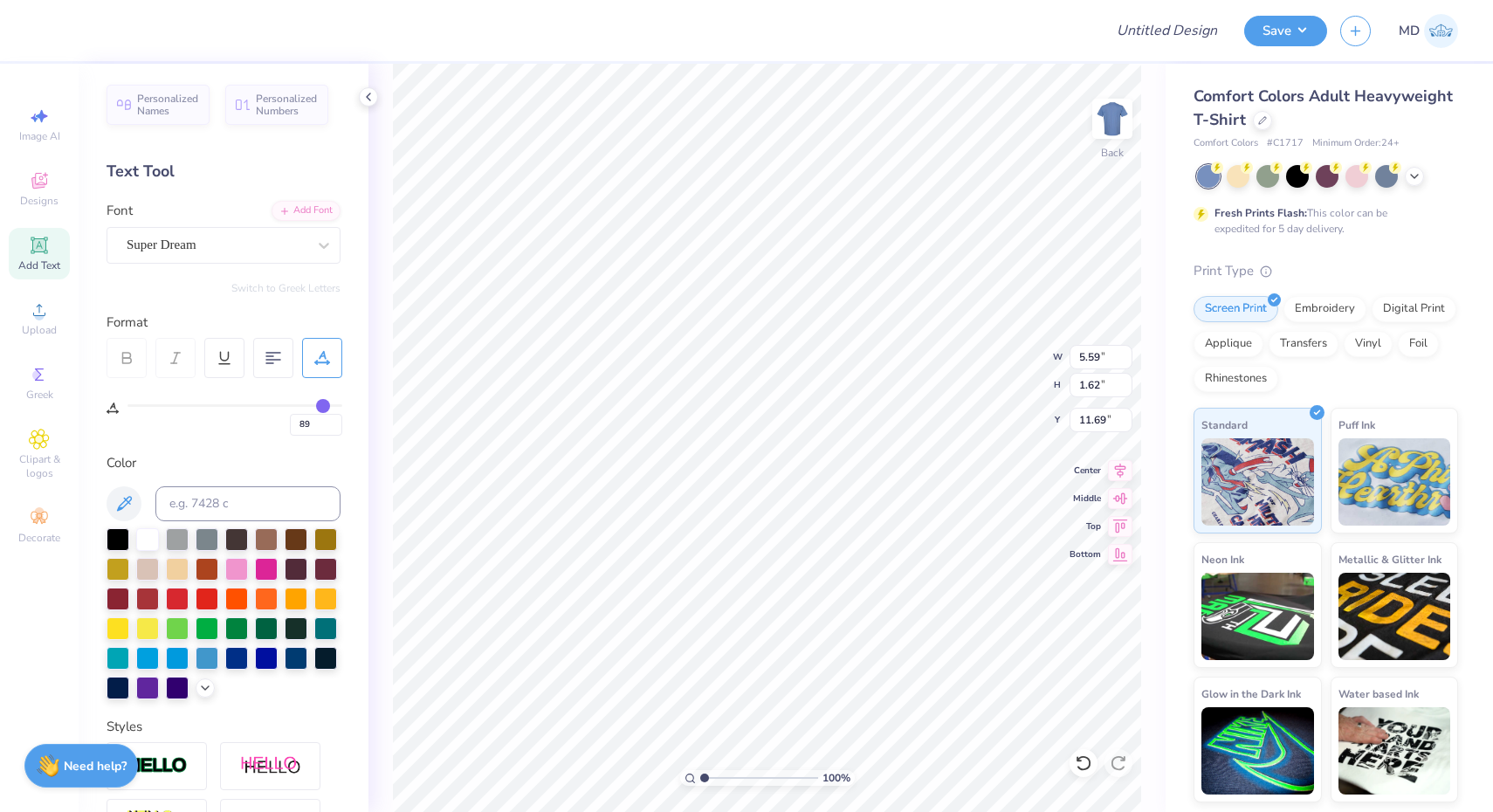
type input "94"
type input "97"
type input "99"
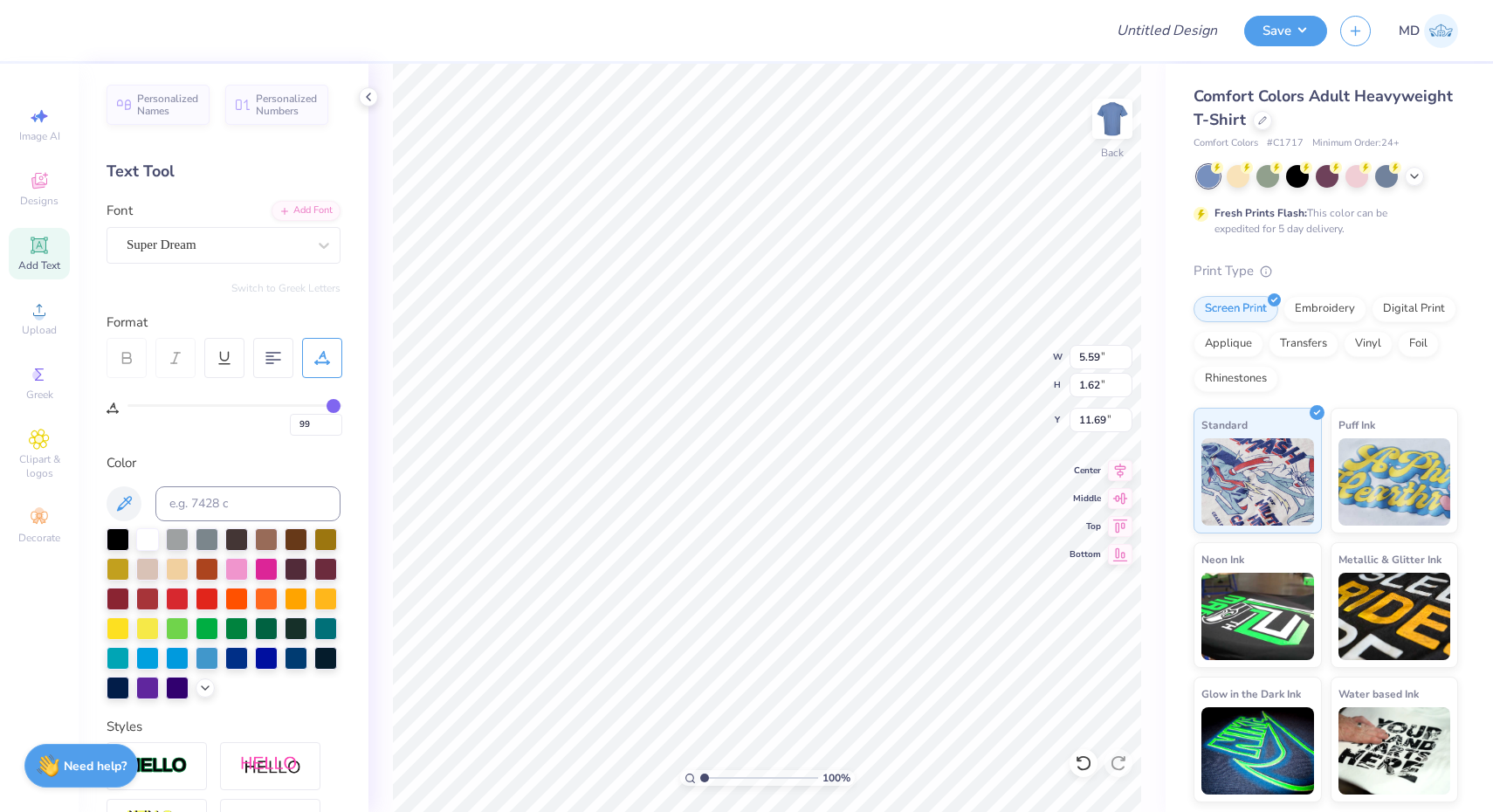
drag, startPoint x: 135, startPoint y: 403, endPoint x: 333, endPoint y: 425, distance: 199.2
type input "99"
click at [333, 407] on input "range" at bounding box center [235, 405] width 215 height 3
type input "12.46"
type input "98"
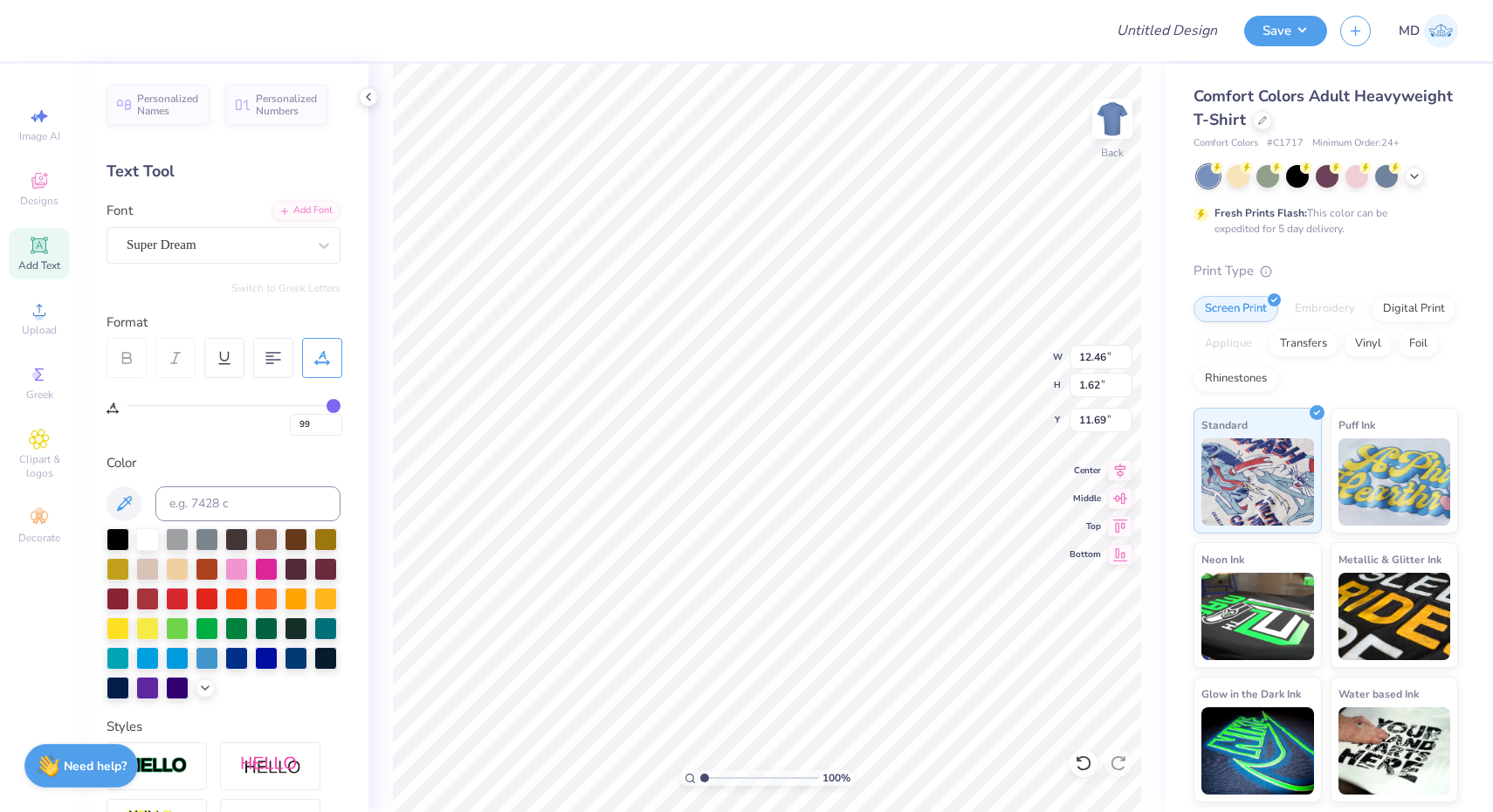
type input "98"
type input "96"
type input "92"
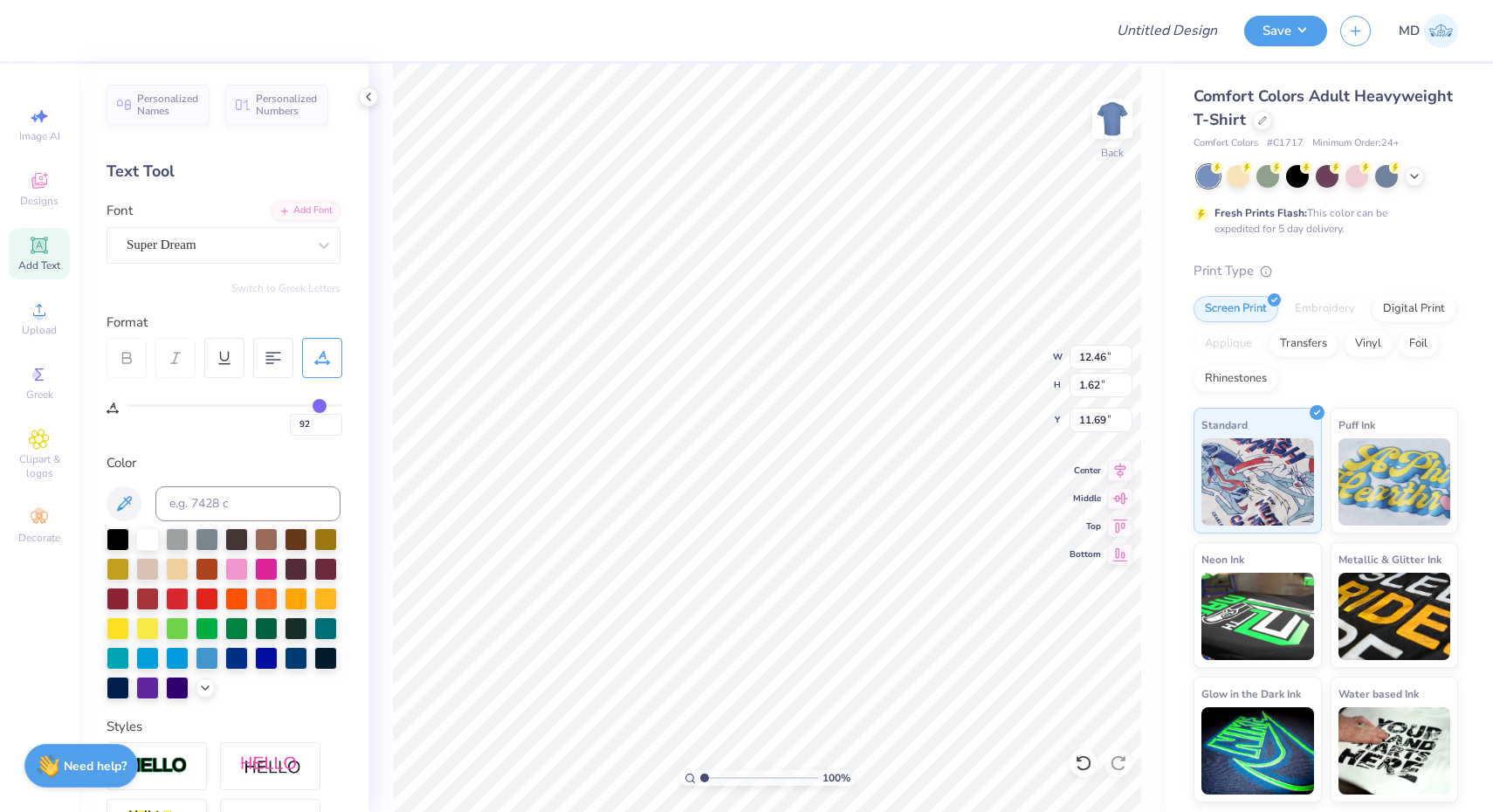
type input "85"
type input "81"
type input "78"
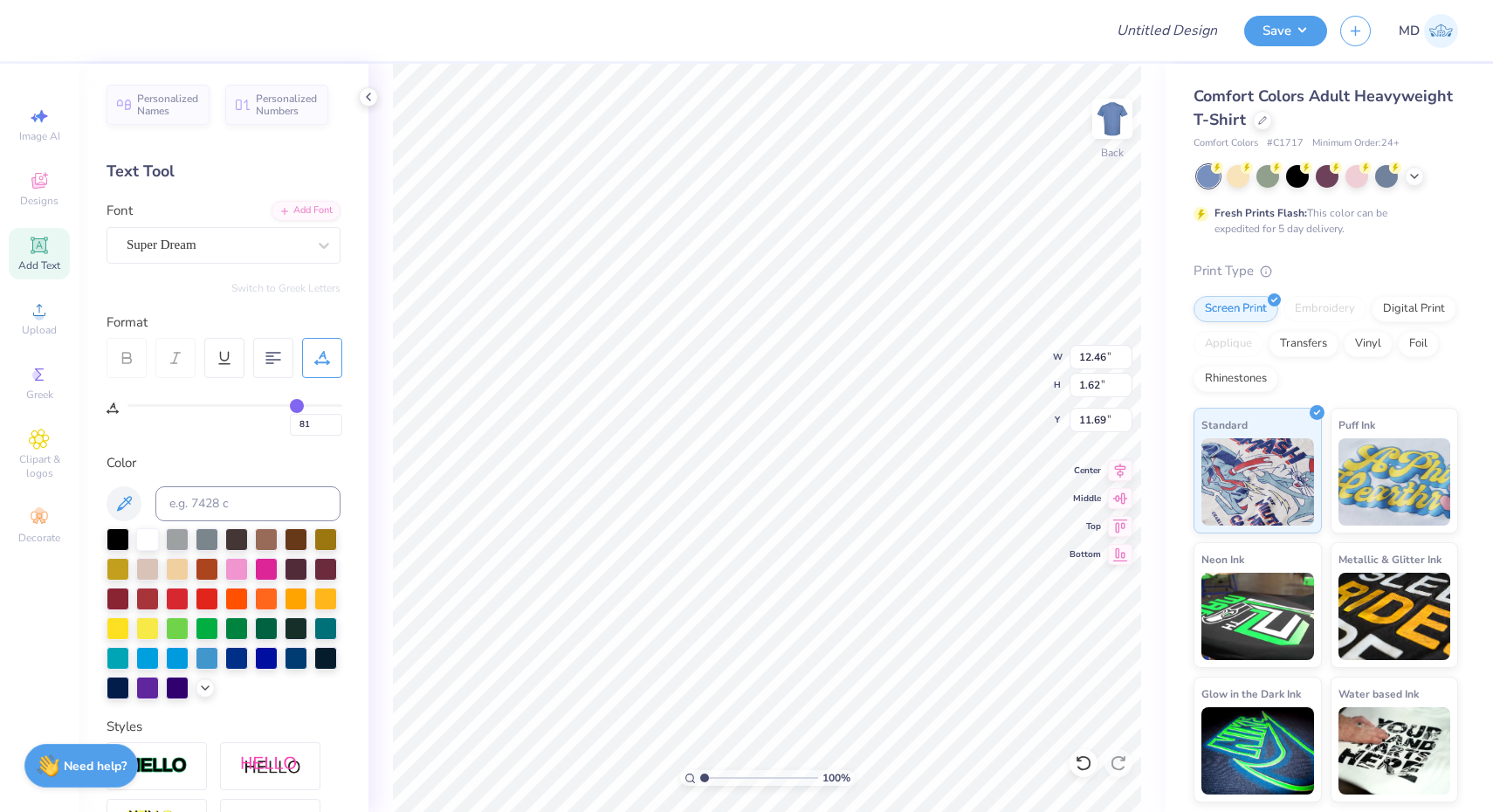
type input "78"
type input "75"
type input "74"
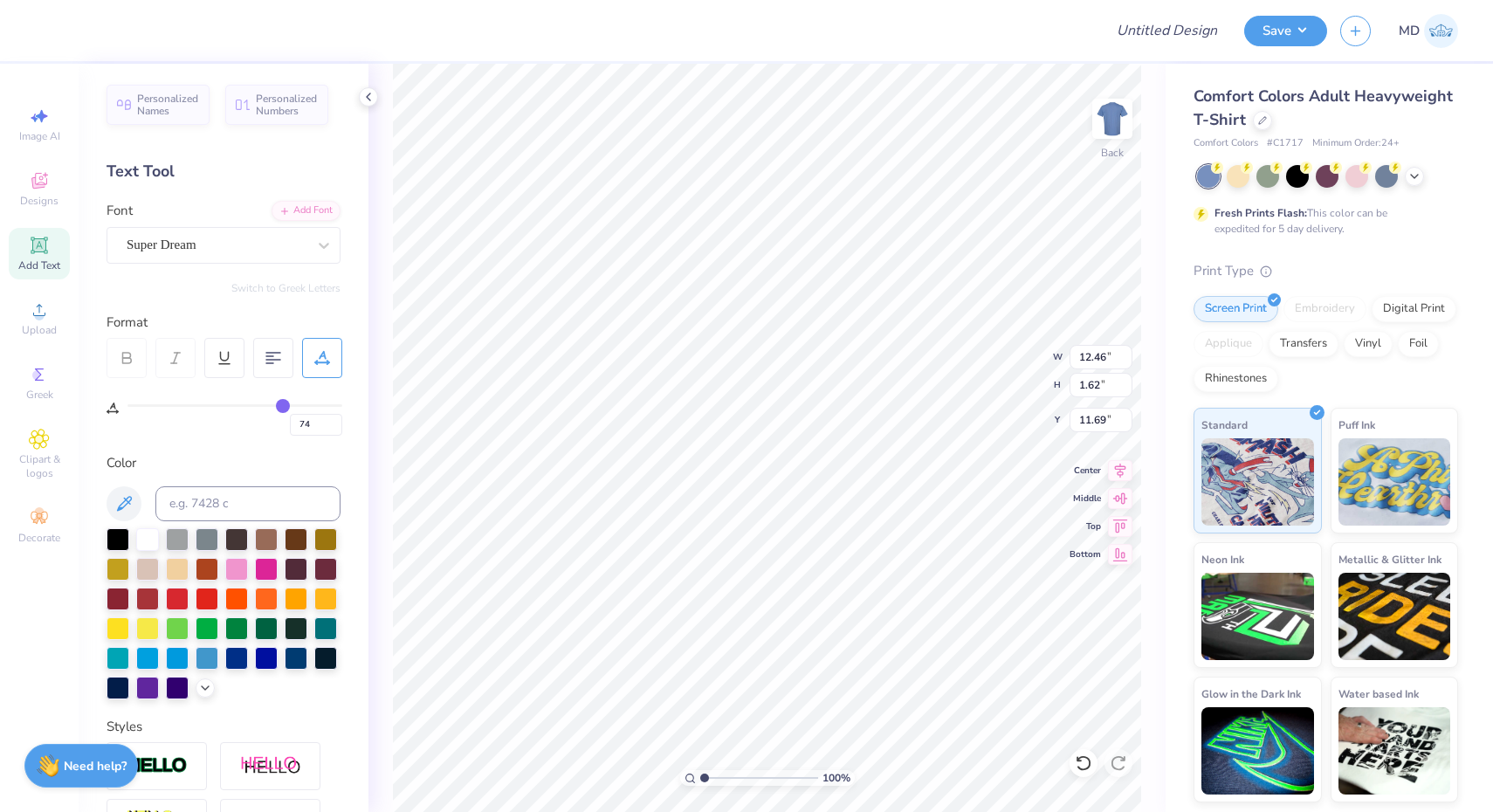
drag, startPoint x: 331, startPoint y: 400, endPoint x: 283, endPoint y: 397, distance: 48.1
type input "74"
click at [283, 404] on input "range" at bounding box center [235, 405] width 215 height 3
type input "10.73"
type input "3.00"
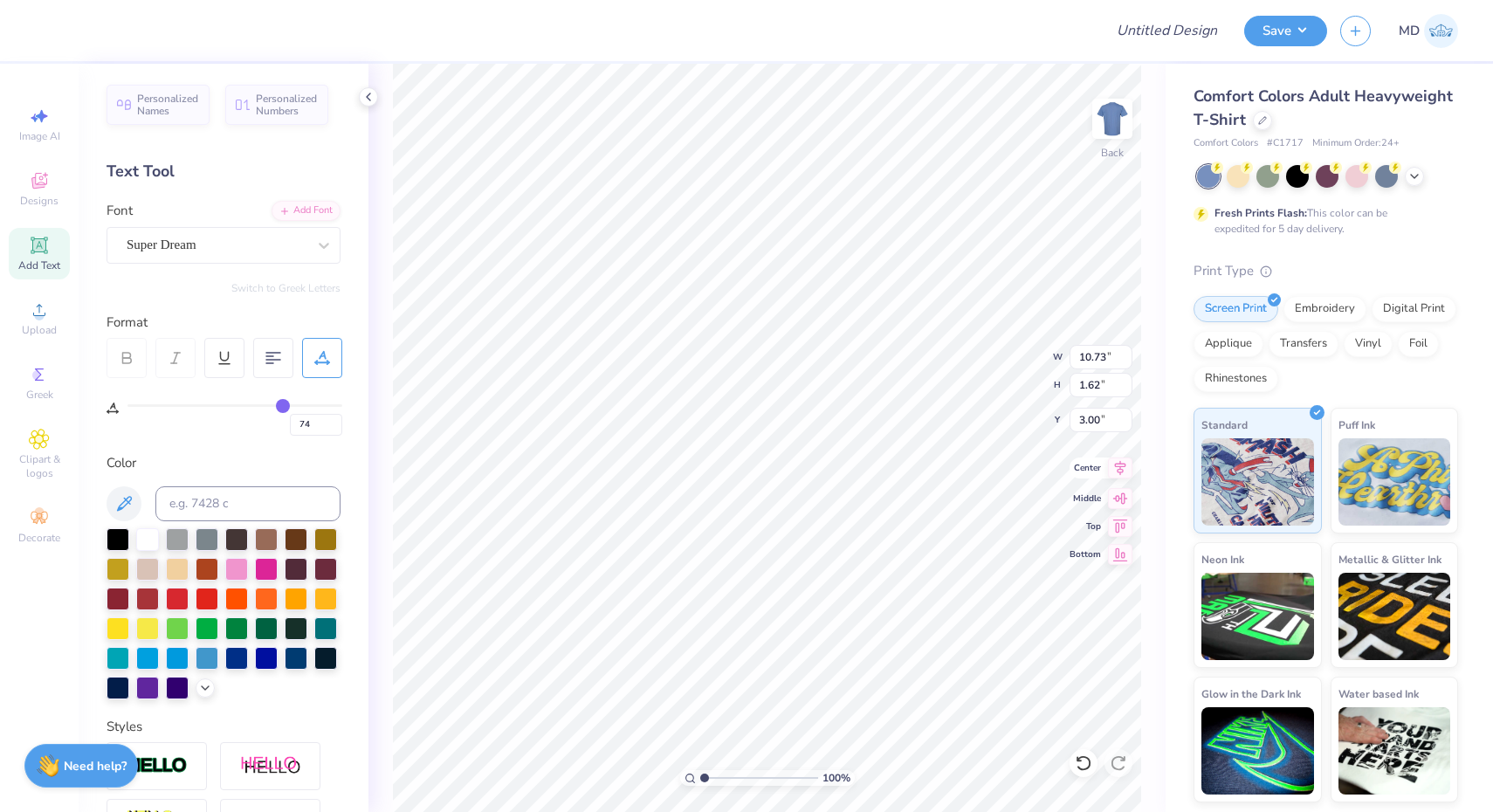
click at [1117, 472] on icon at bounding box center [1119, 468] width 24 height 21
